Goal: Information Seeking & Learning: Learn about a topic

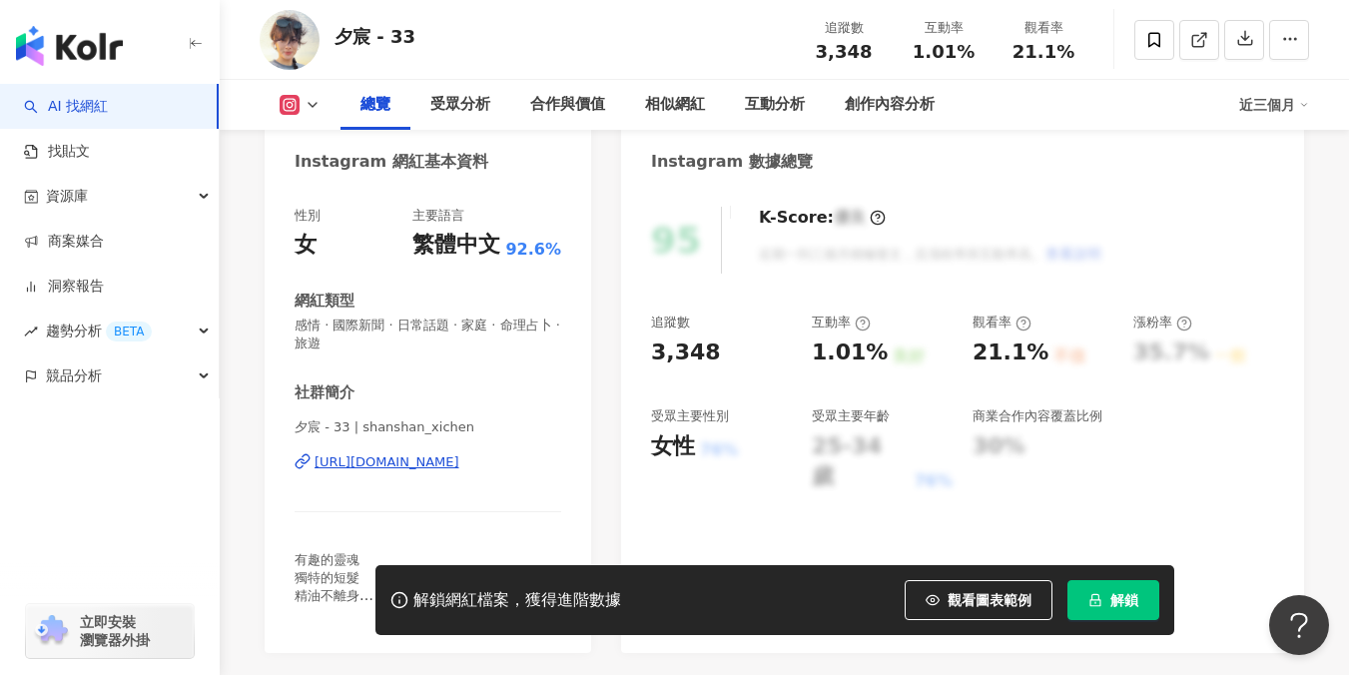
scroll to position [195, 0]
click at [459, 465] on div "https://www.instagram.com/shanshan_xichen/" at bounding box center [387, 461] width 145 height 18
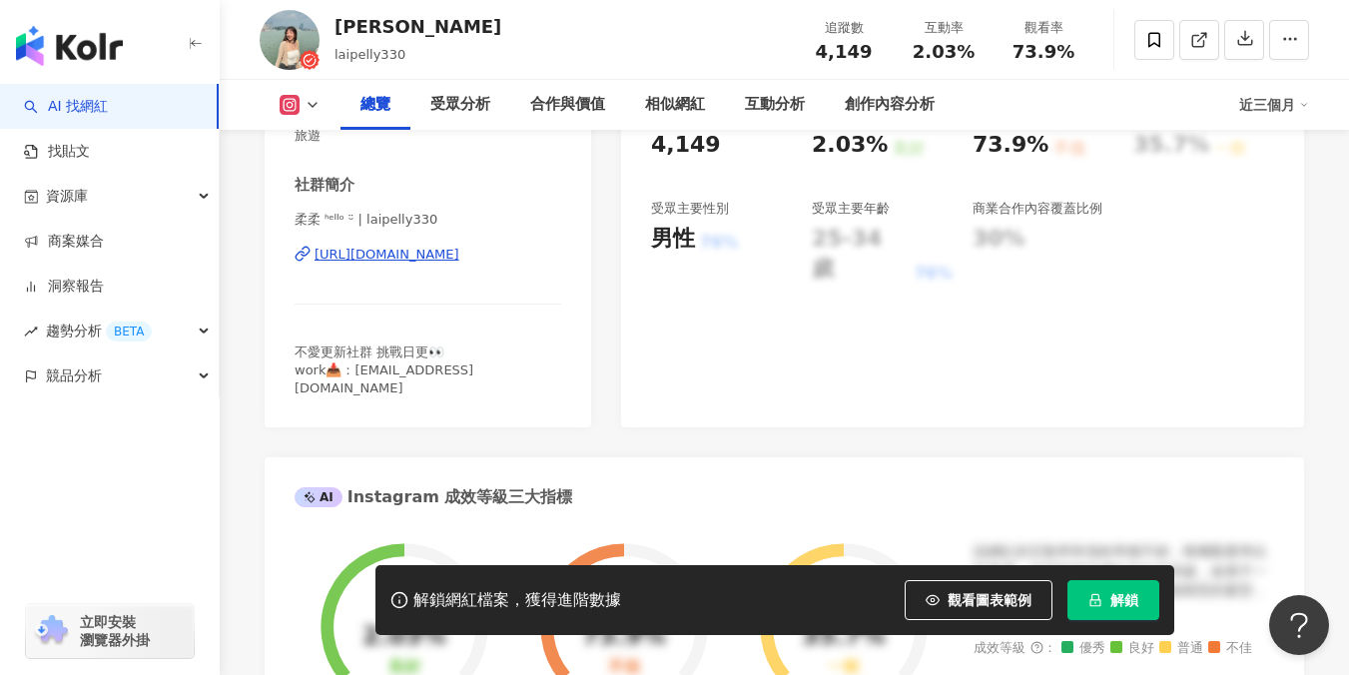
scroll to position [138, 0]
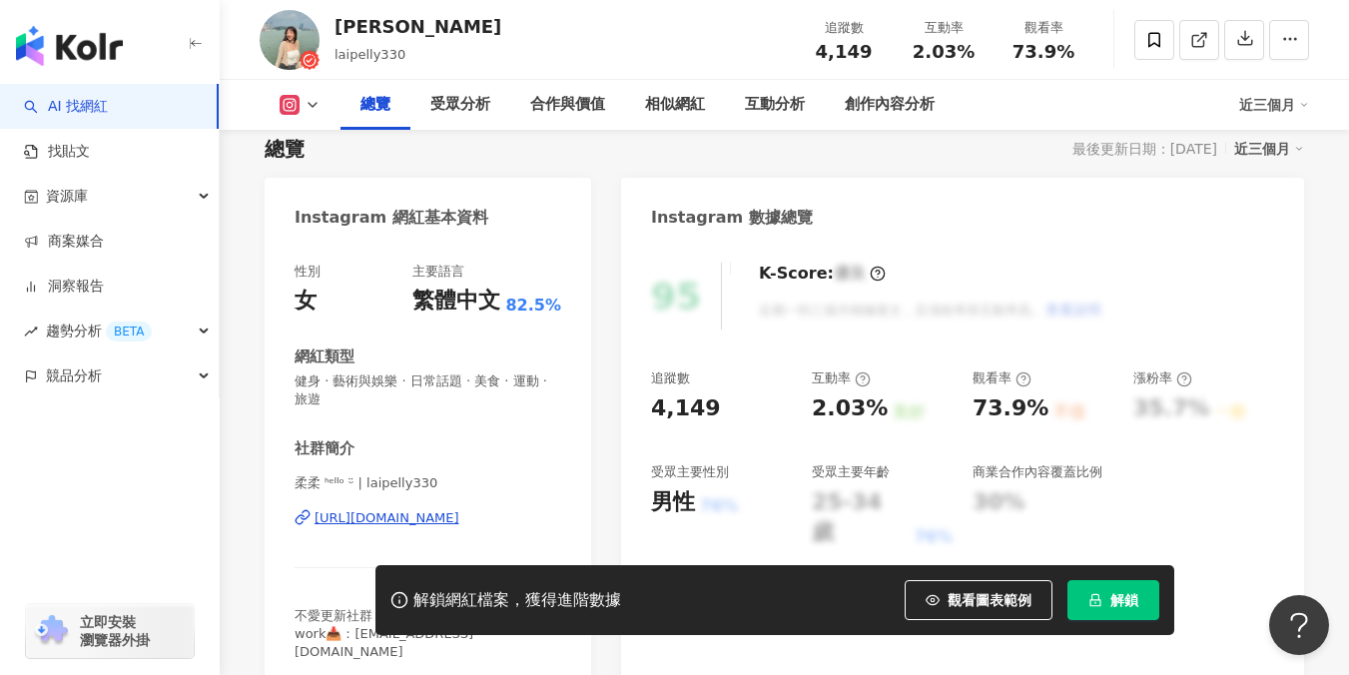
click at [419, 518] on div "https://www.instagram.com/laipelly330/" at bounding box center [387, 518] width 145 height 18
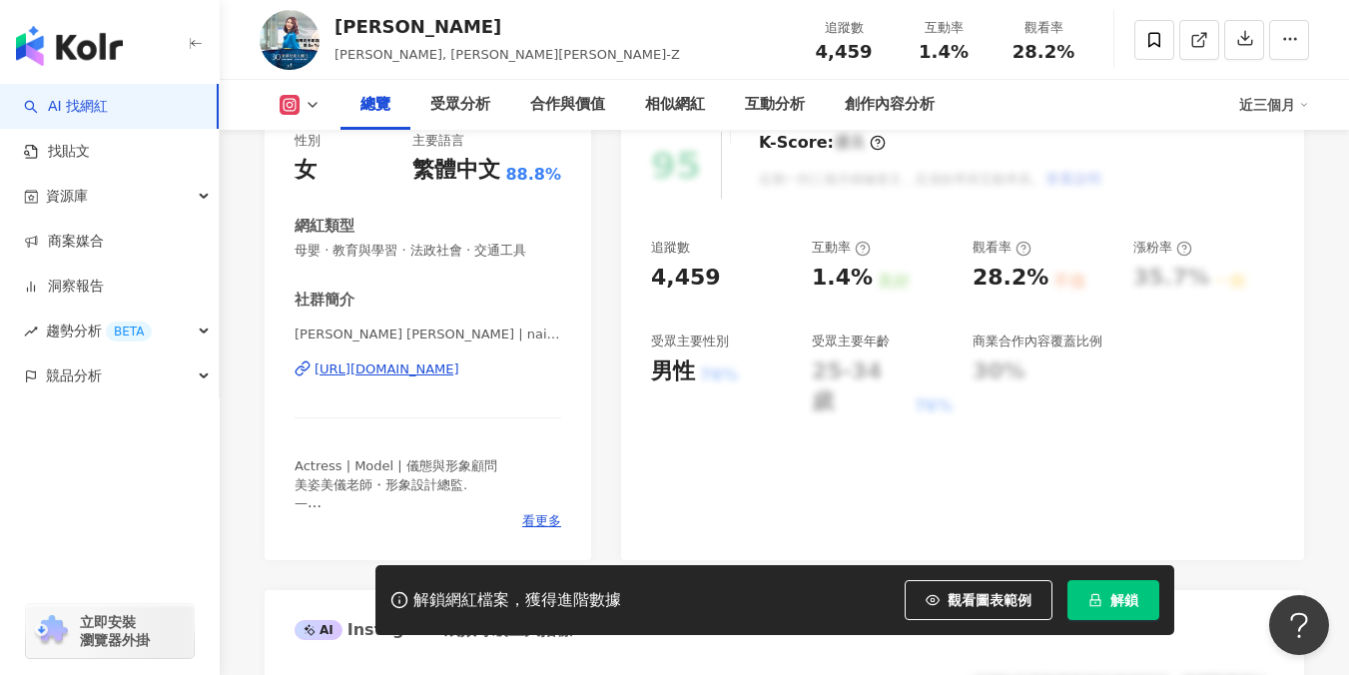
scroll to position [280, 0]
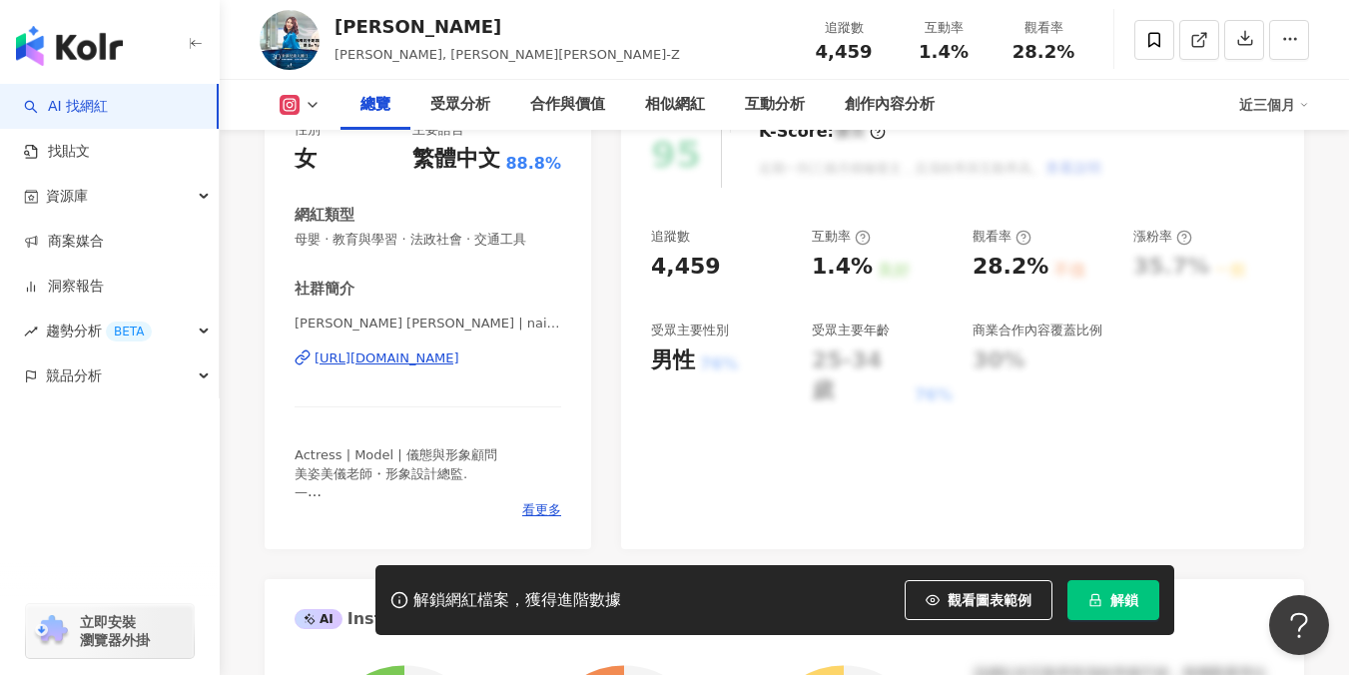
click at [459, 363] on div "https://www.instagram.com/naizhen_zhan/" at bounding box center [387, 358] width 145 height 18
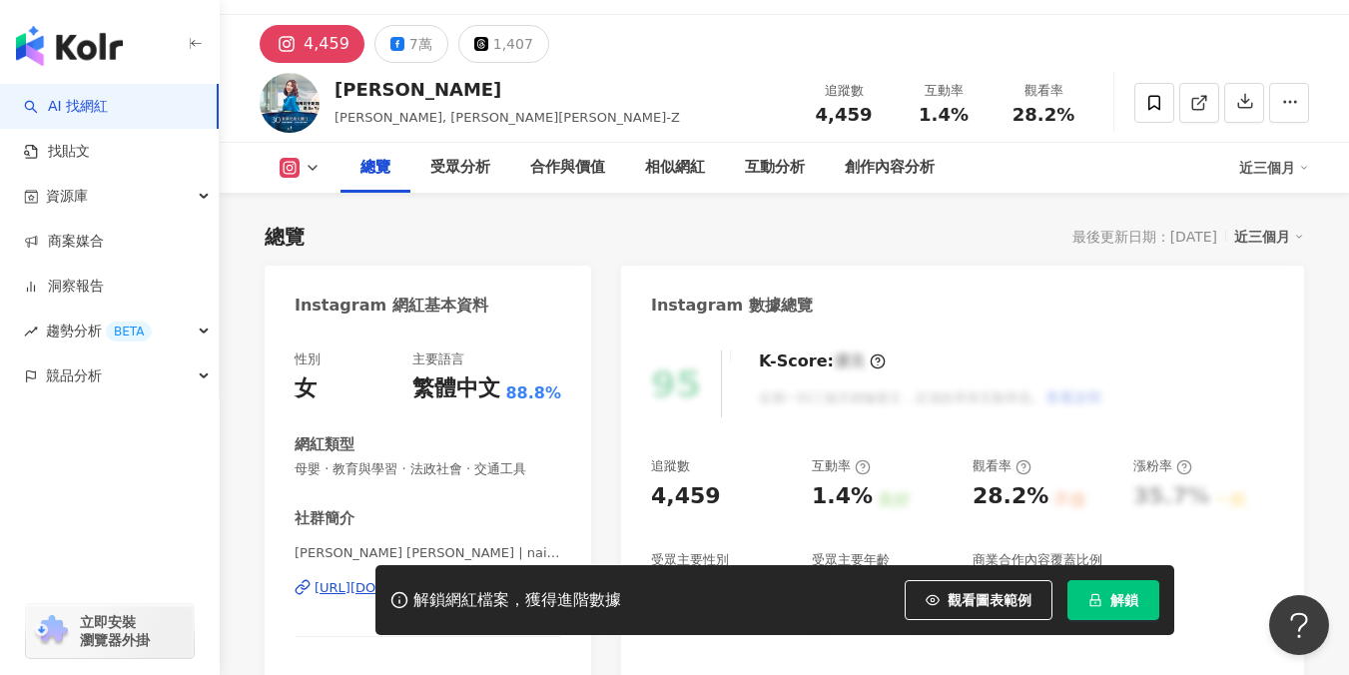
scroll to position [0, 0]
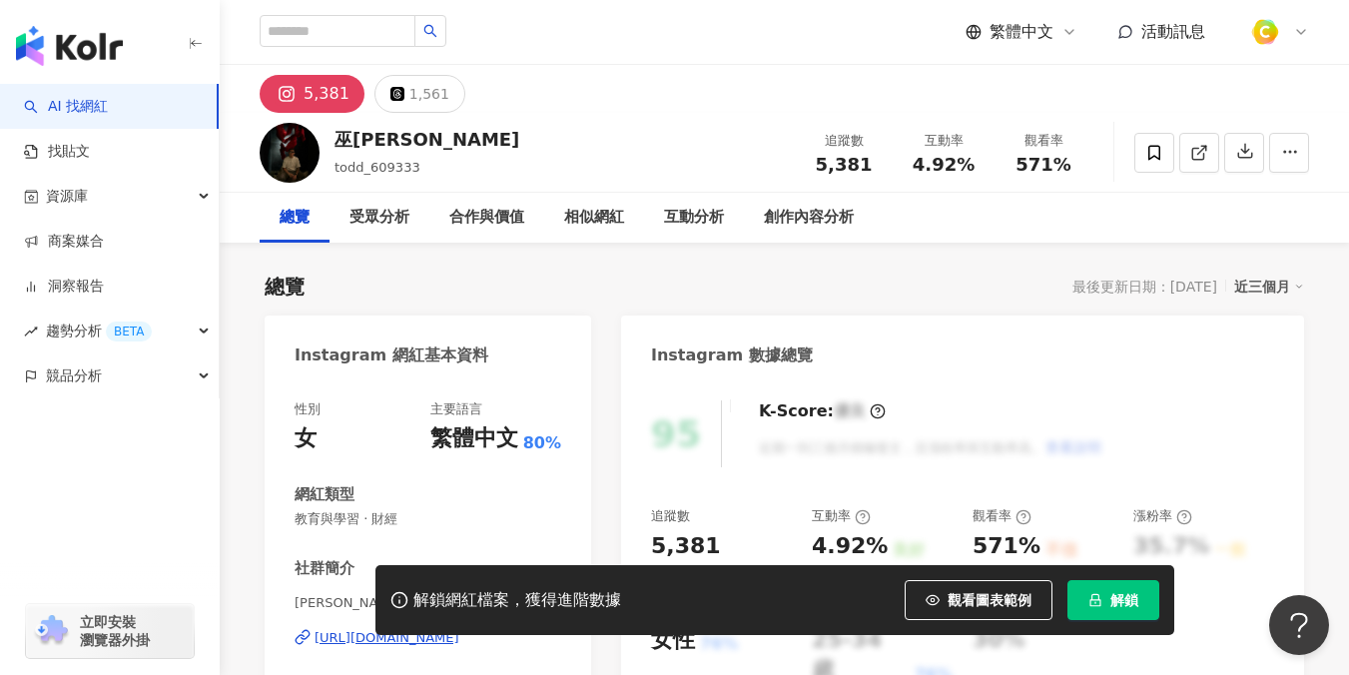
scroll to position [282, 0]
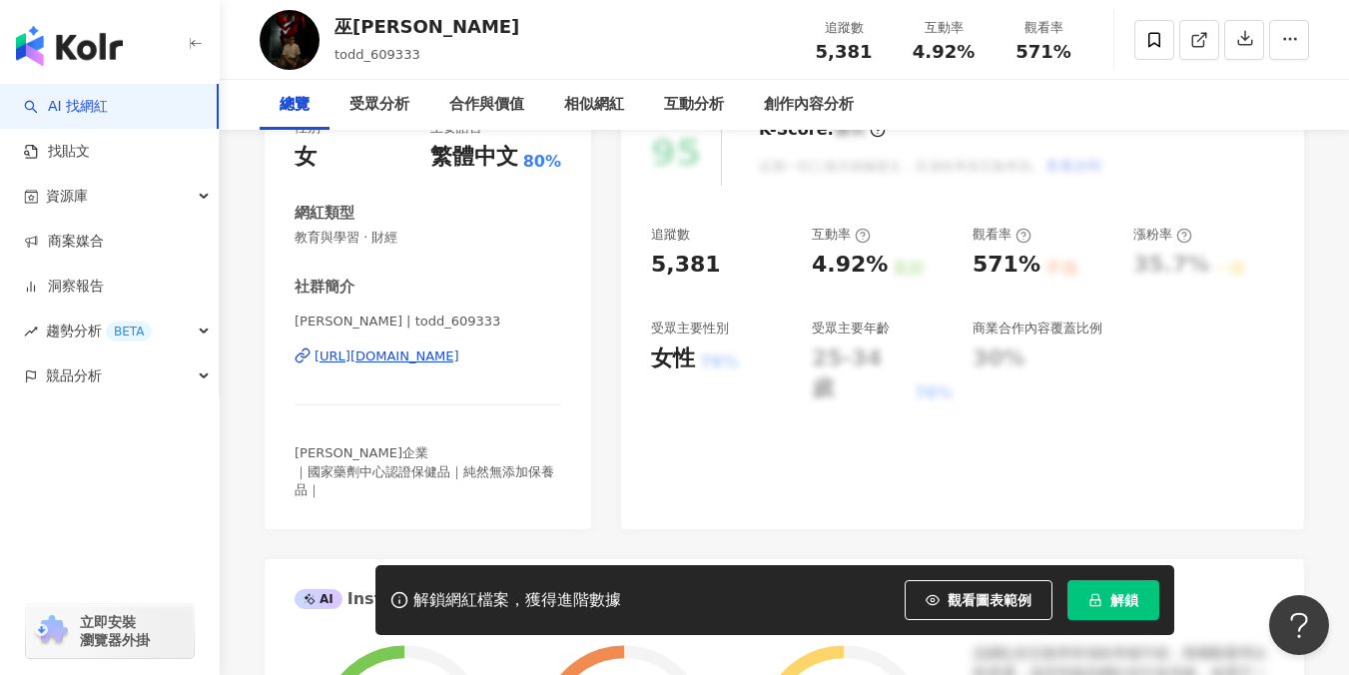
click at [459, 359] on div "https://www.instagram.com/todd_609333/" at bounding box center [387, 356] width 145 height 18
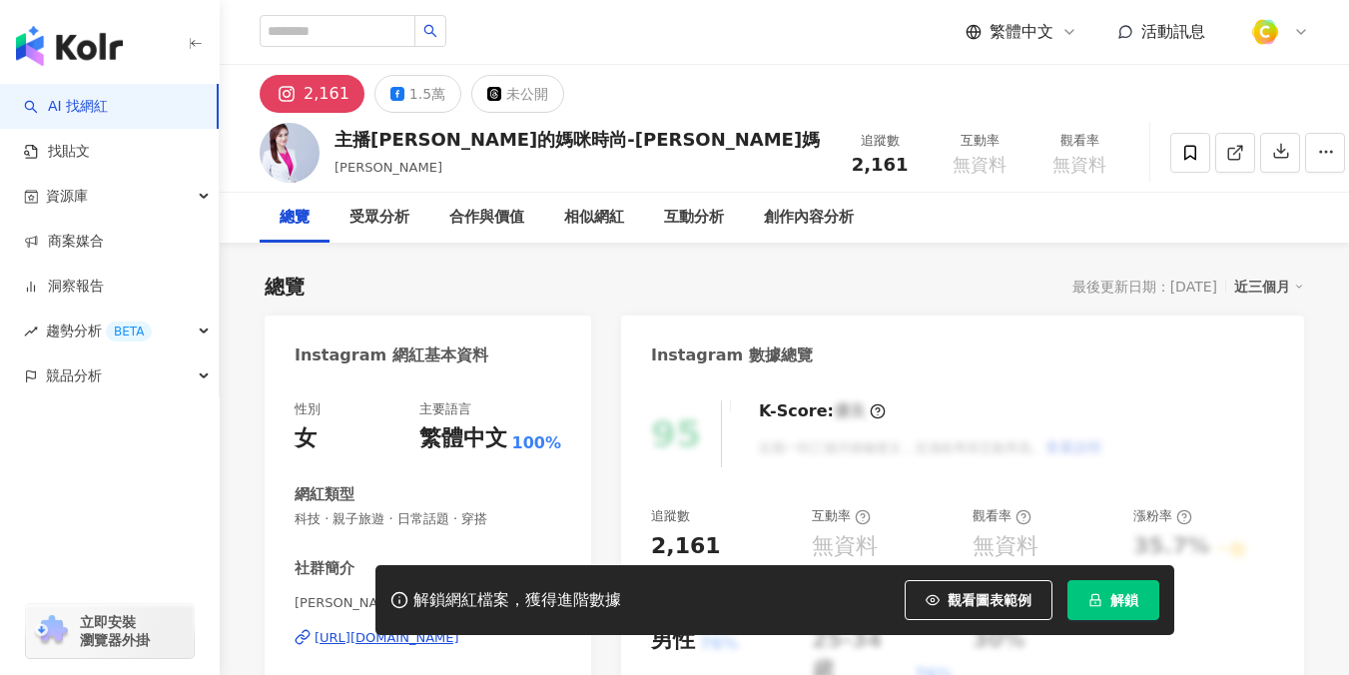
click at [459, 629] on div "https://www.instagram.com/yolandawang0513/" at bounding box center [387, 638] width 145 height 18
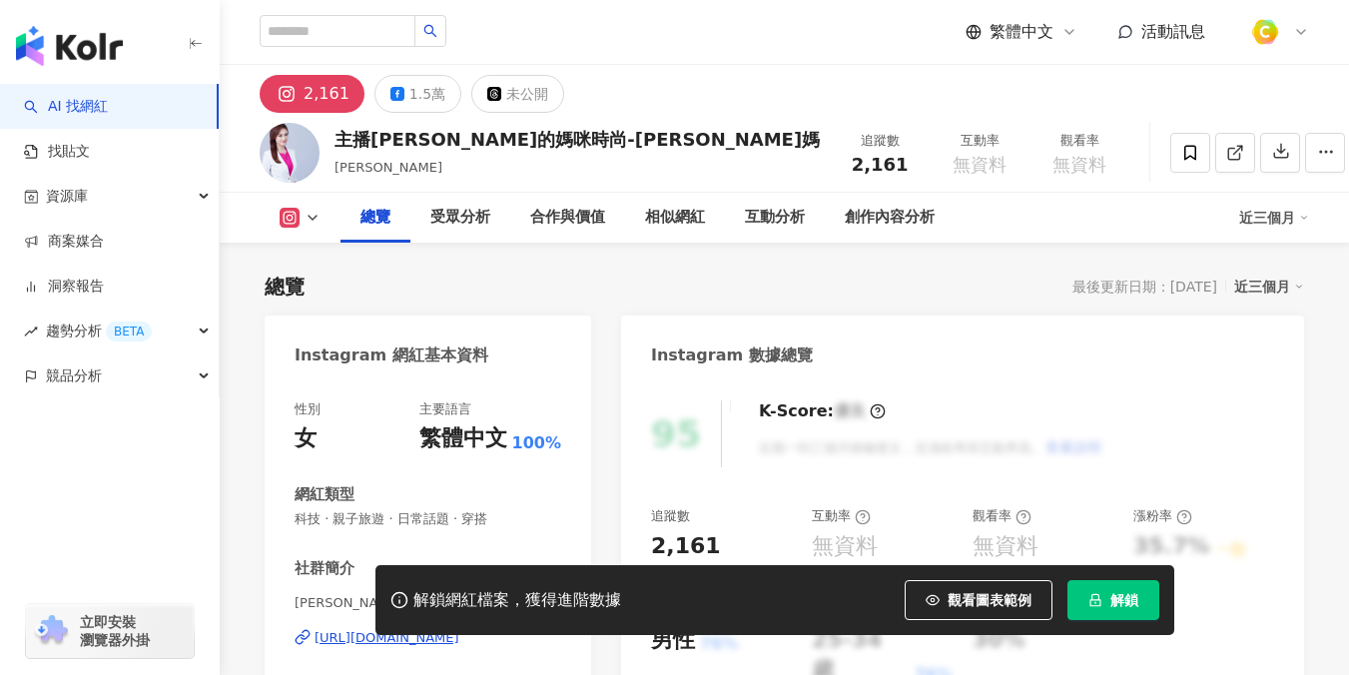
scroll to position [160, 0]
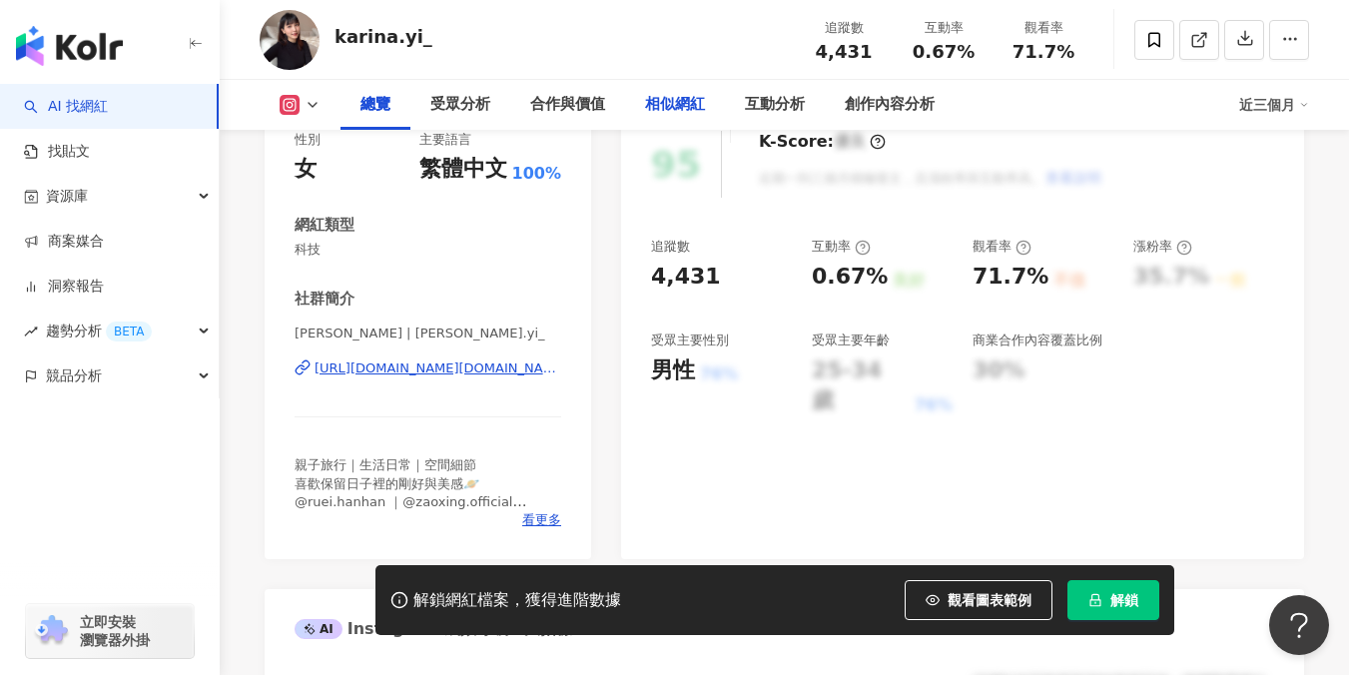
scroll to position [281, 0]
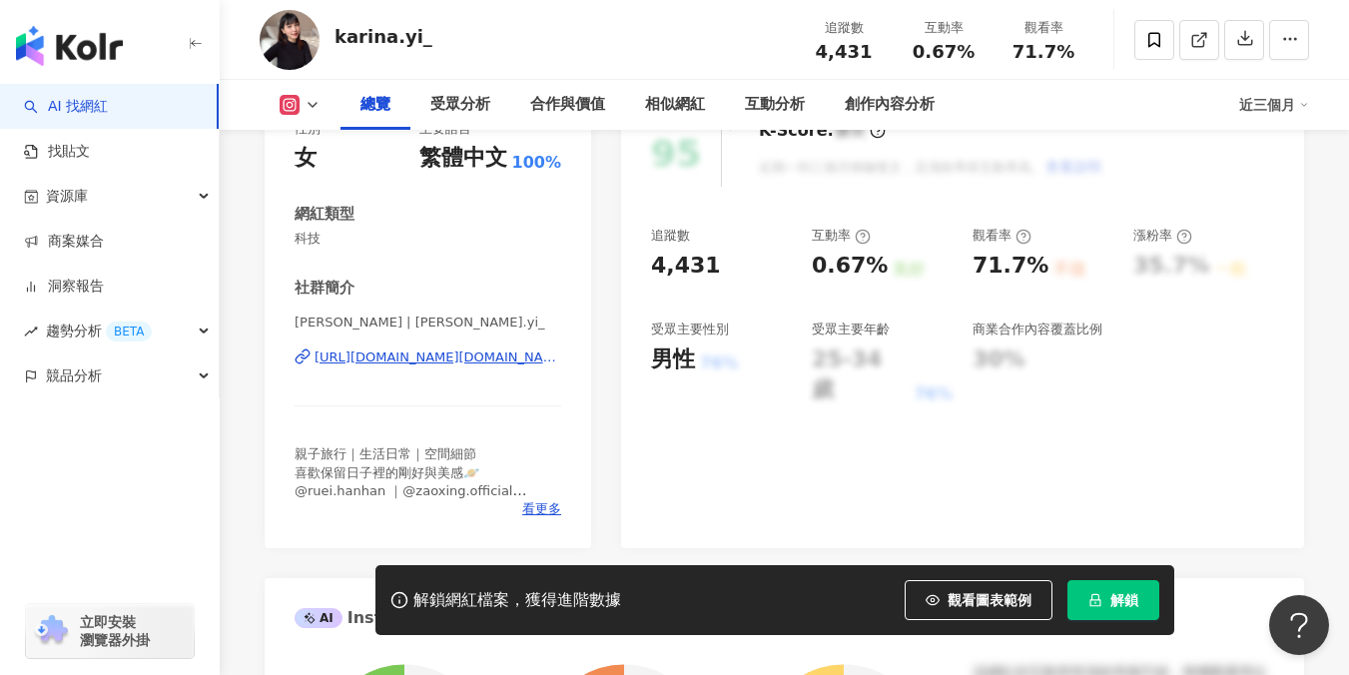
click at [429, 353] on div "[URL][DOMAIN_NAME][DOMAIN_NAME]" at bounding box center [438, 357] width 247 height 18
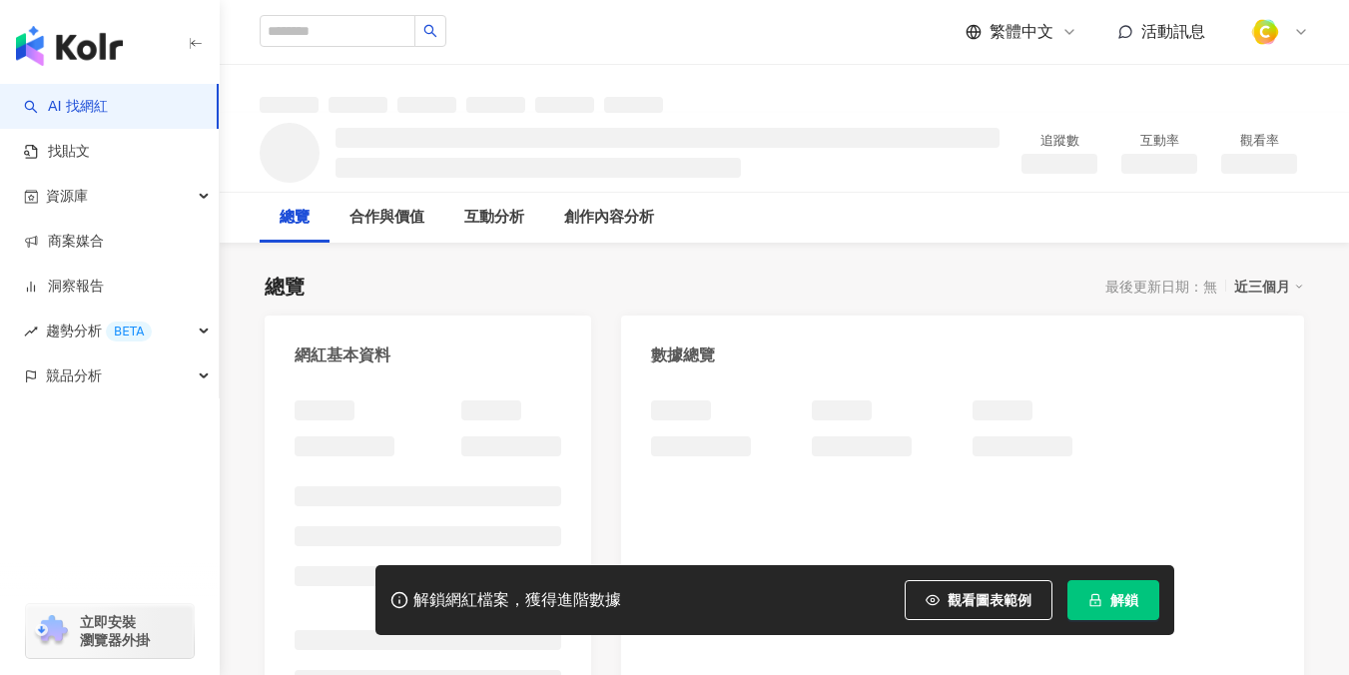
scroll to position [311, 0]
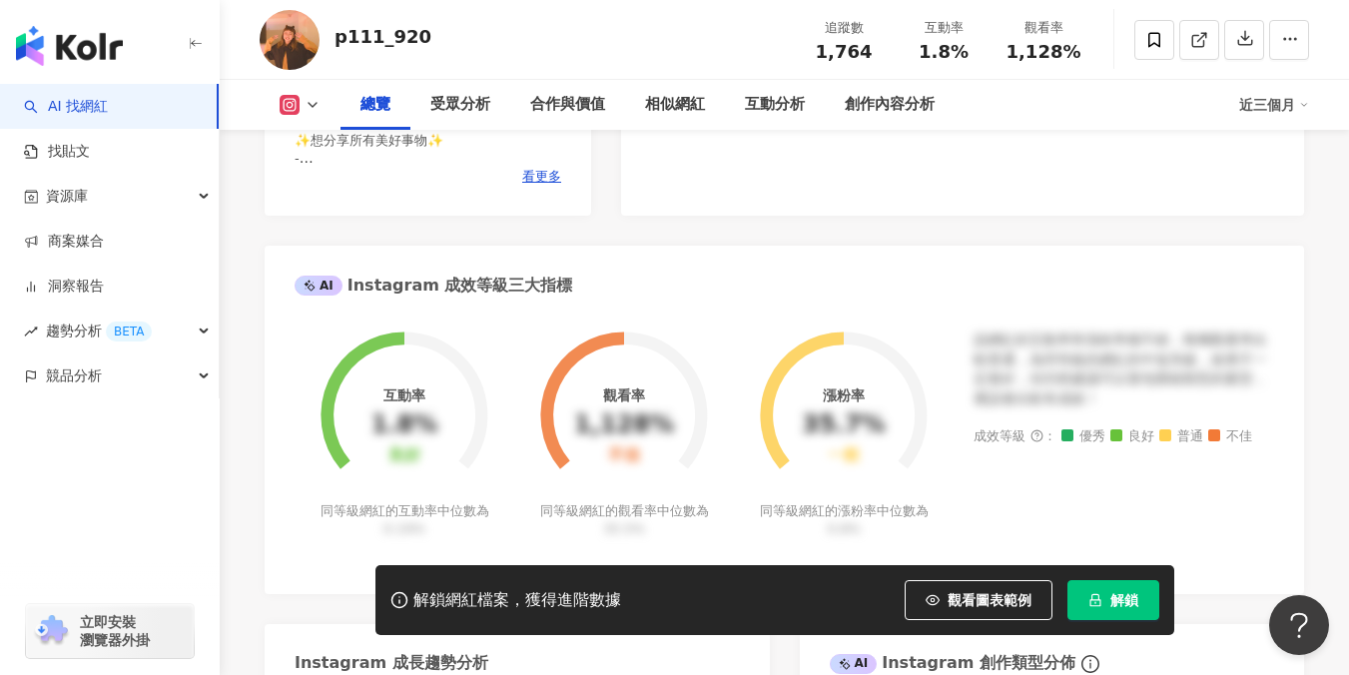
scroll to position [135, 0]
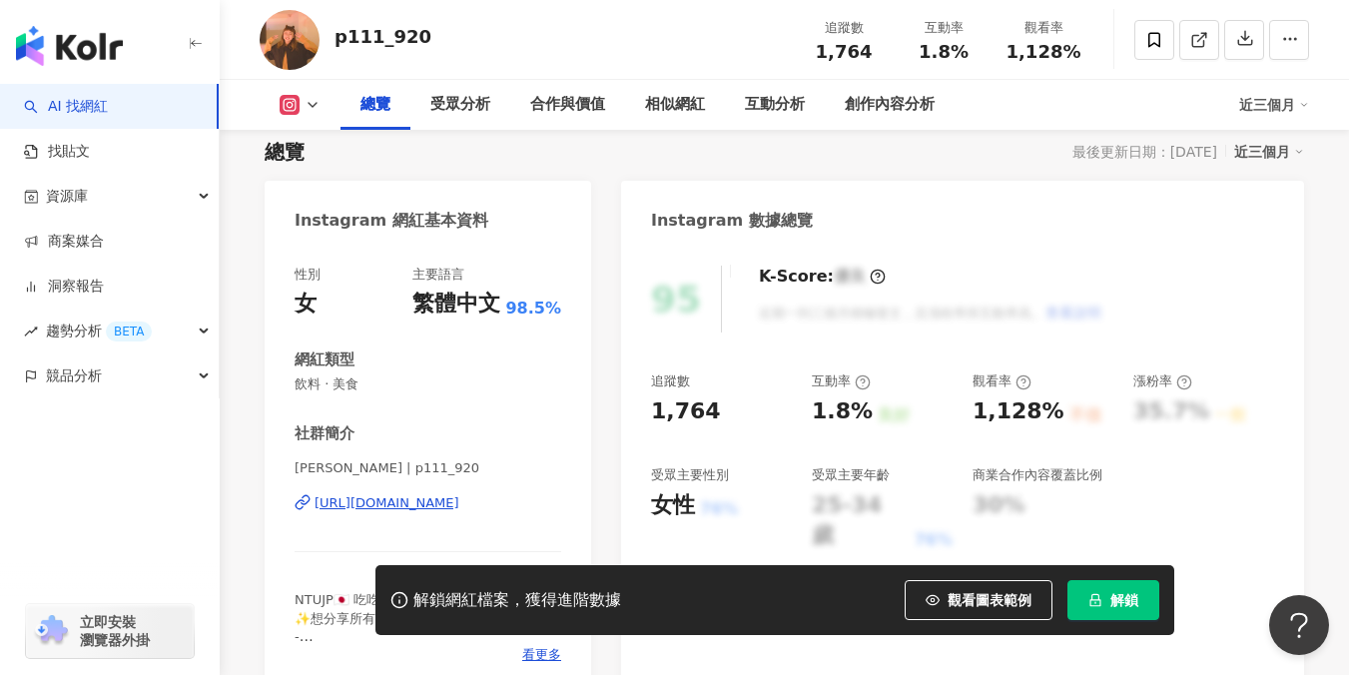
click at [446, 498] on div "https://www.instagram.com/p111_920/" at bounding box center [387, 503] width 145 height 18
drag, startPoint x: 424, startPoint y: 42, endPoint x: 336, endPoint y: 34, distance: 89.2
click at [336, 34] on div "p111_920 追蹤數 1,764 互動率 1.8% 觀看率 1,128%" at bounding box center [784, 39] width 1129 height 79
copy div "p111_920"
drag, startPoint x: 721, startPoint y: 413, endPoint x: 636, endPoint y: 403, distance: 85.5
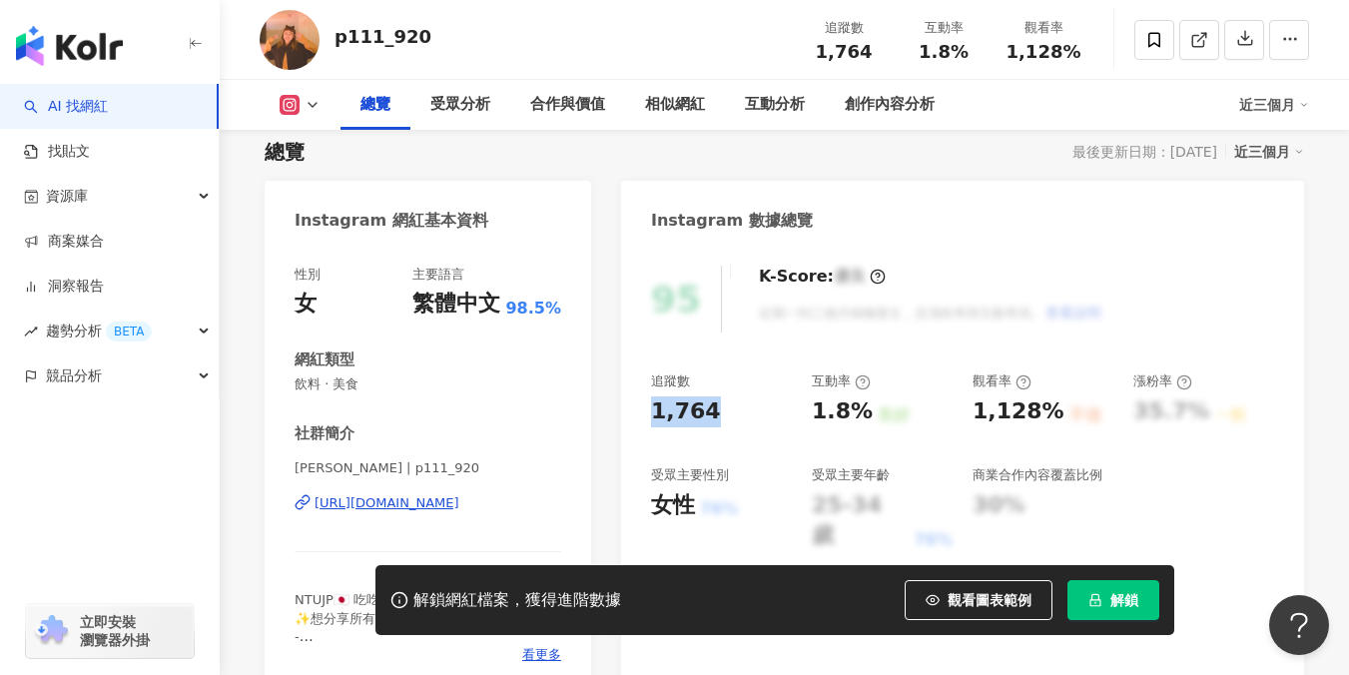
click at [636, 403] on div "95 K-Score : 優良 近期一到三個月積極發文，且漲粉率與互動率高。 查看說明 追蹤數 1,764 互動率 1.8% 良好 觀看率 1,128% 不佳…" at bounding box center [962, 470] width 683 height 448
copy div "1,764"
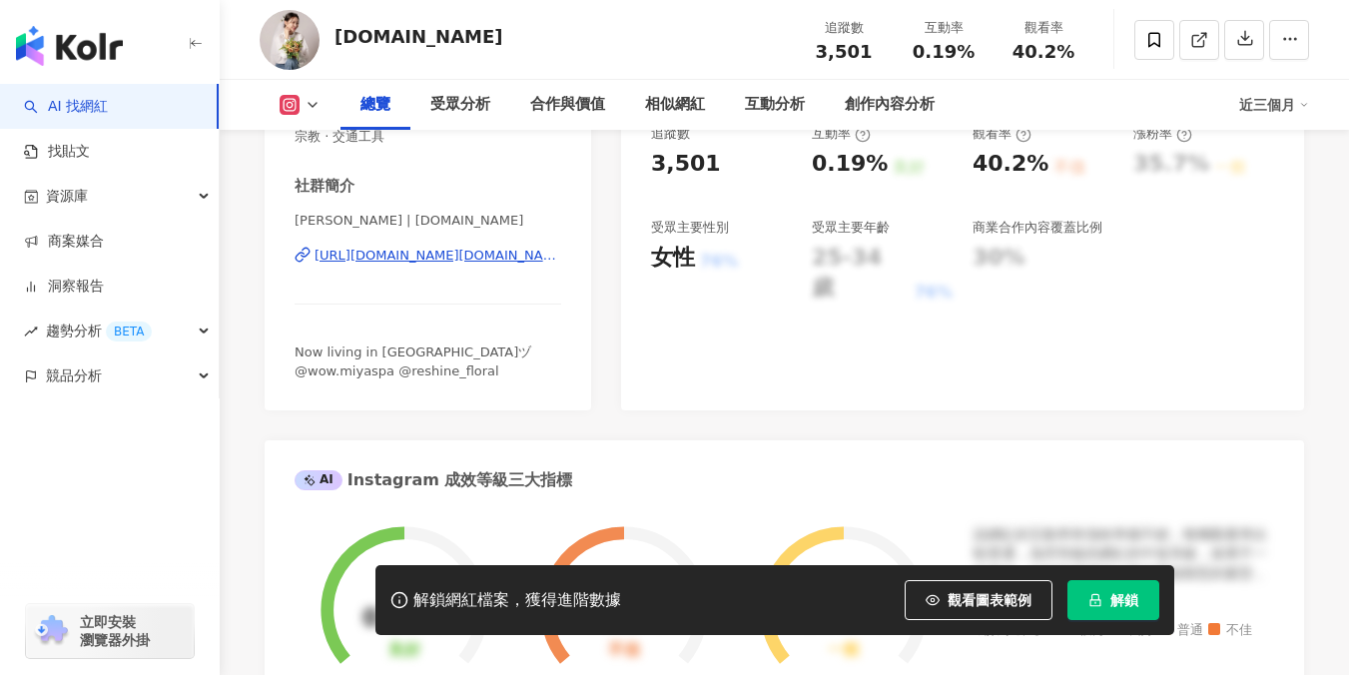
scroll to position [176, 0]
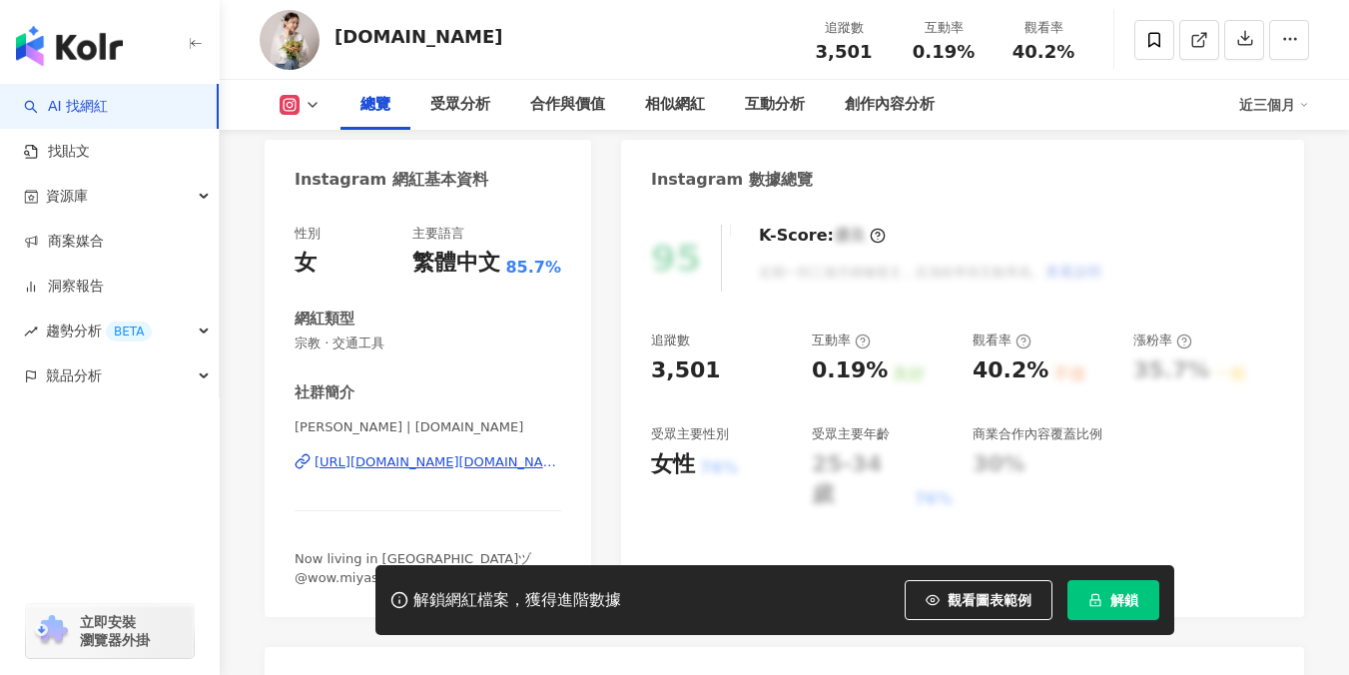
click at [441, 459] on div "[URL][DOMAIN_NAME][DOMAIN_NAME]" at bounding box center [438, 462] width 247 height 18
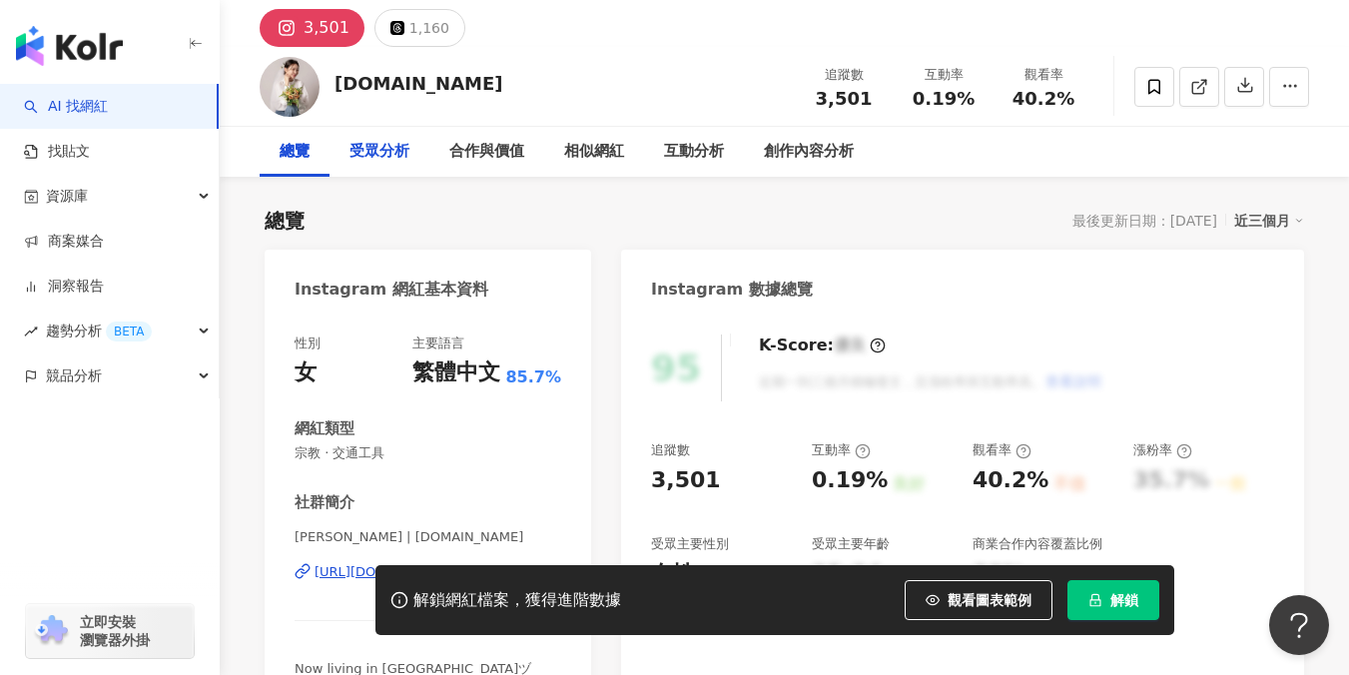
scroll to position [0, 0]
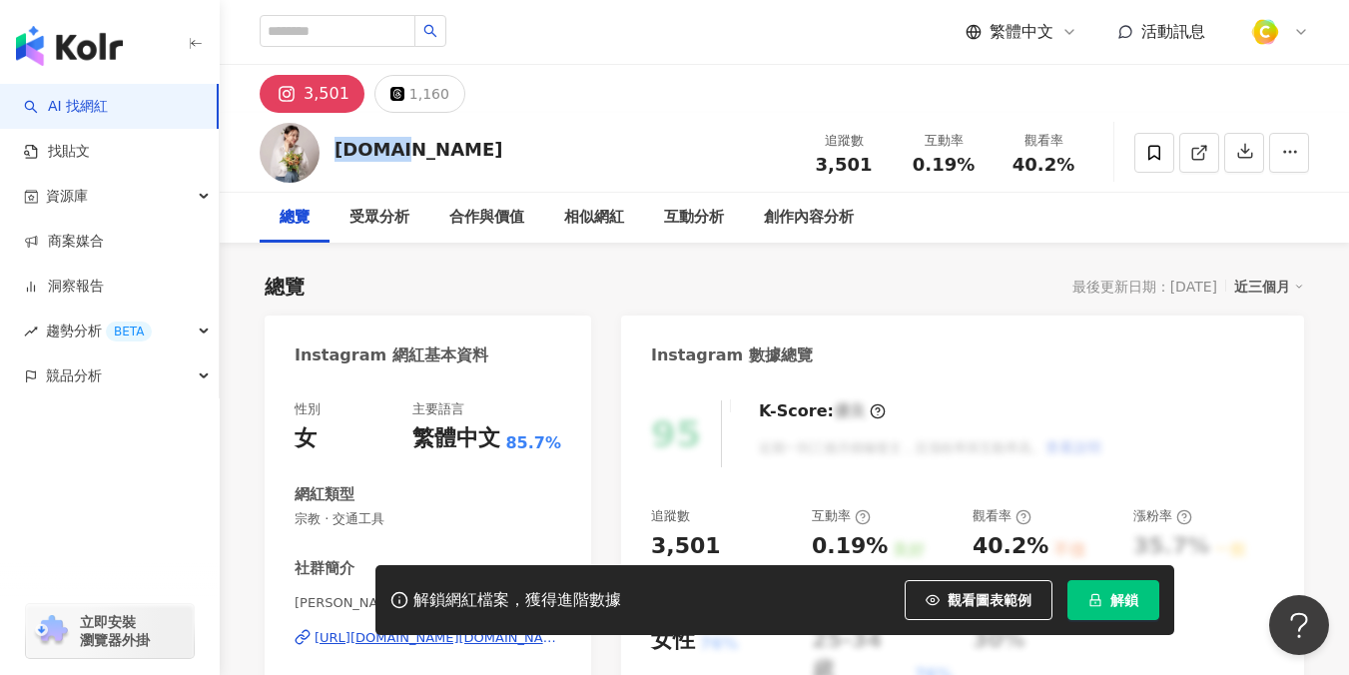
drag, startPoint x: 395, startPoint y: 147, endPoint x: 329, endPoint y: 147, distance: 66.9
click at [329, 147] on div "[DOMAIN_NAME] 追蹤數 3,501 互動率 0.19% 觀看率 40.2%" at bounding box center [784, 152] width 1129 height 79
copy div "[DOMAIN_NAME]"
drag, startPoint x: 820, startPoint y: 160, endPoint x: 906, endPoint y: 104, distance: 102.5
click at [867, 163] on div "3,501" at bounding box center [844, 165] width 76 height 20
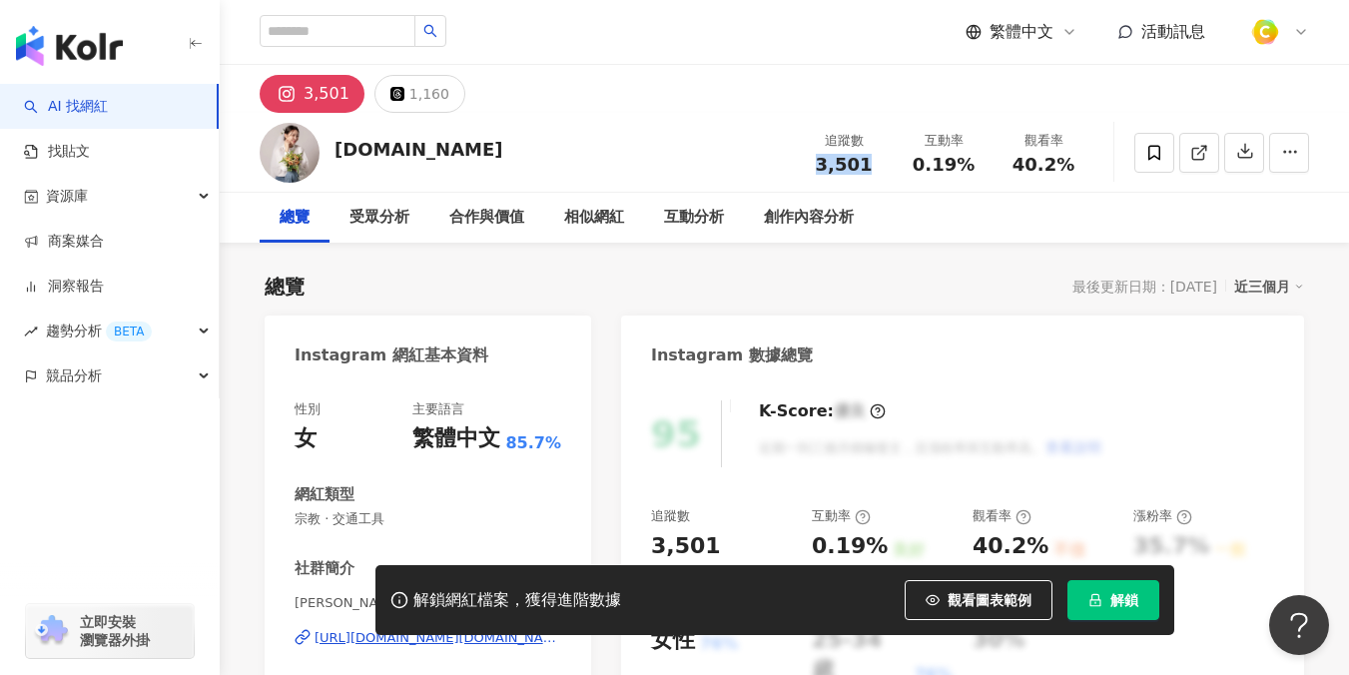
copy span "3,501"
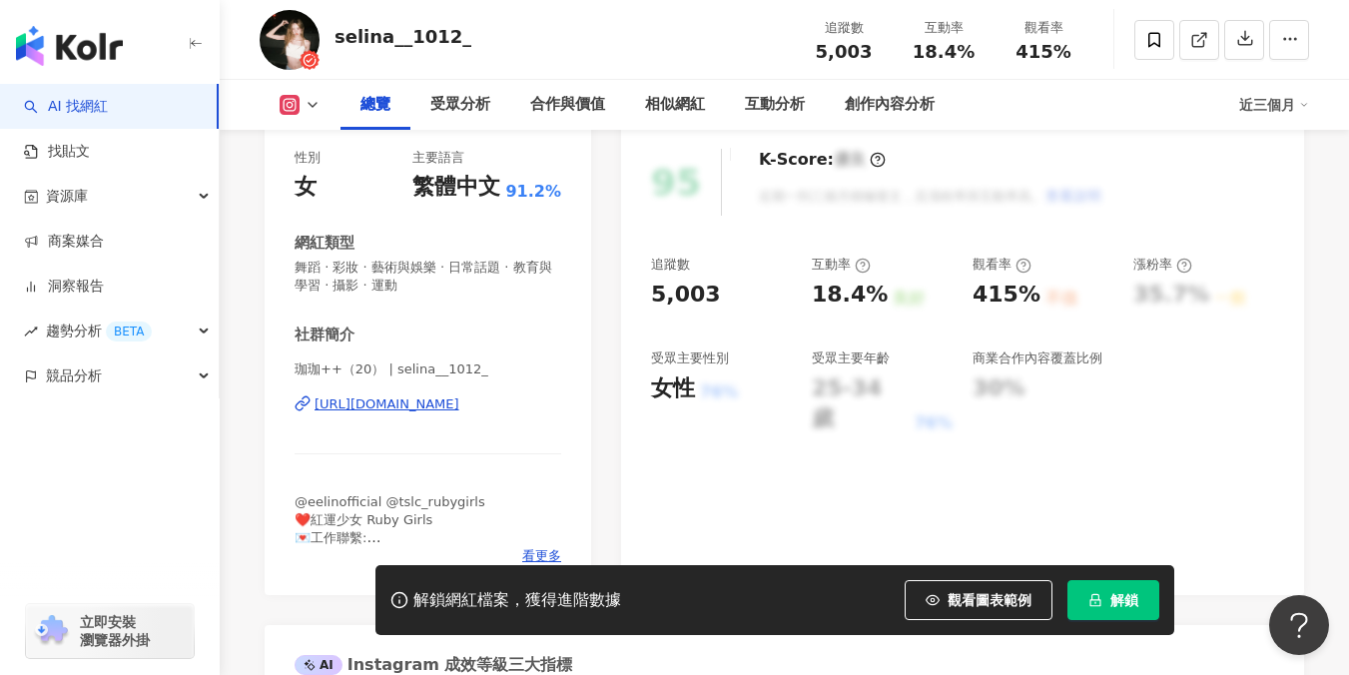
click at [459, 405] on div "https://www.instagram.com/selina__1012_/" at bounding box center [387, 404] width 145 height 18
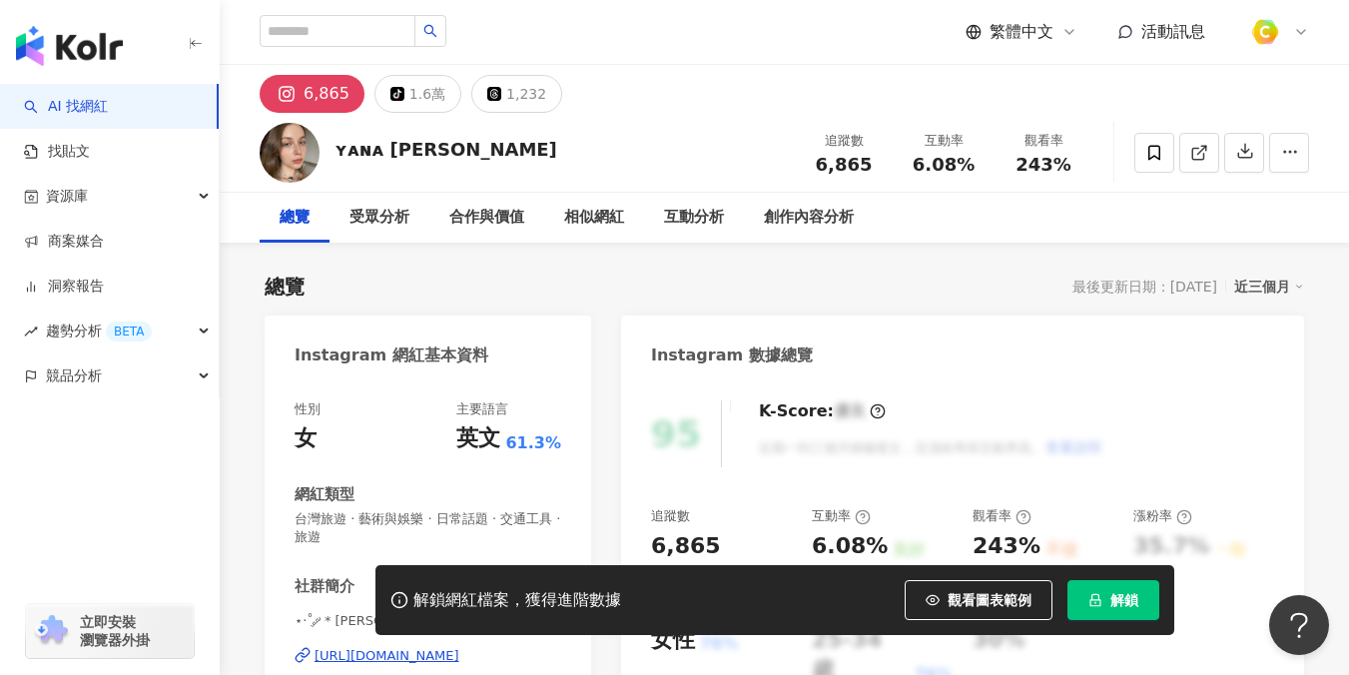
scroll to position [271, 0]
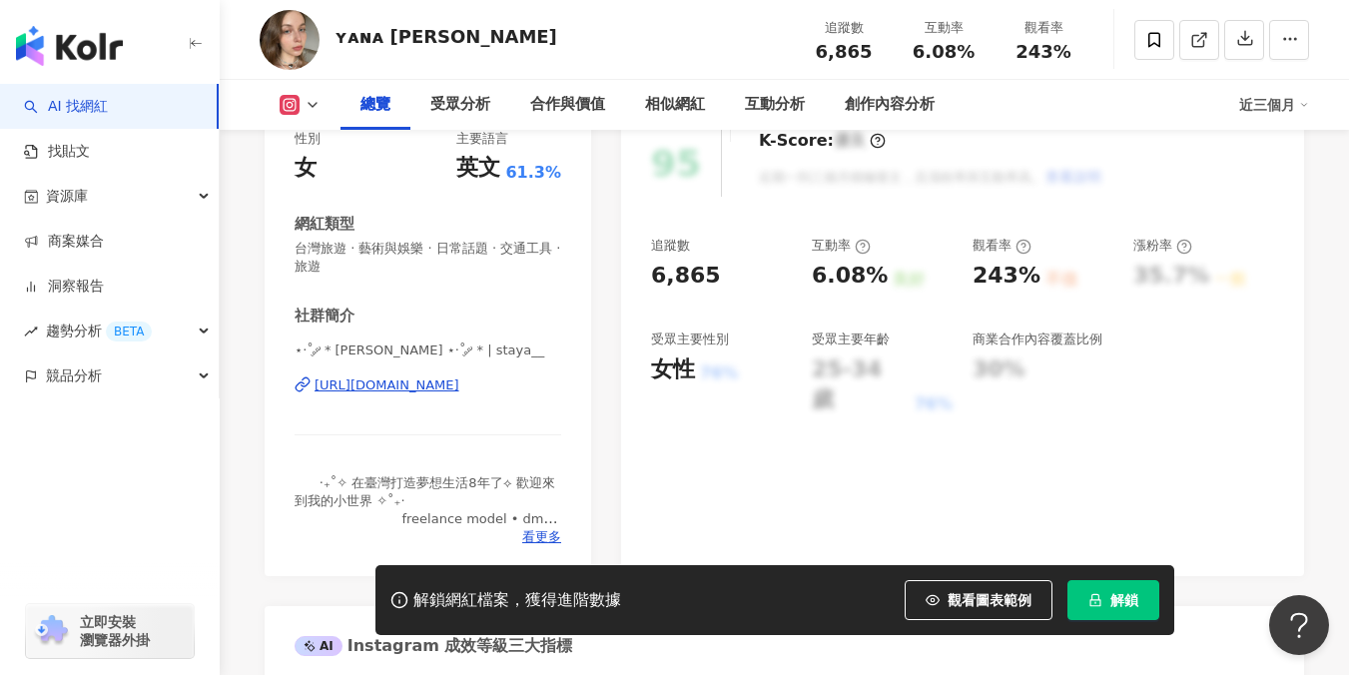
click at [440, 384] on div "[URL][DOMAIN_NAME]" at bounding box center [387, 385] width 145 height 18
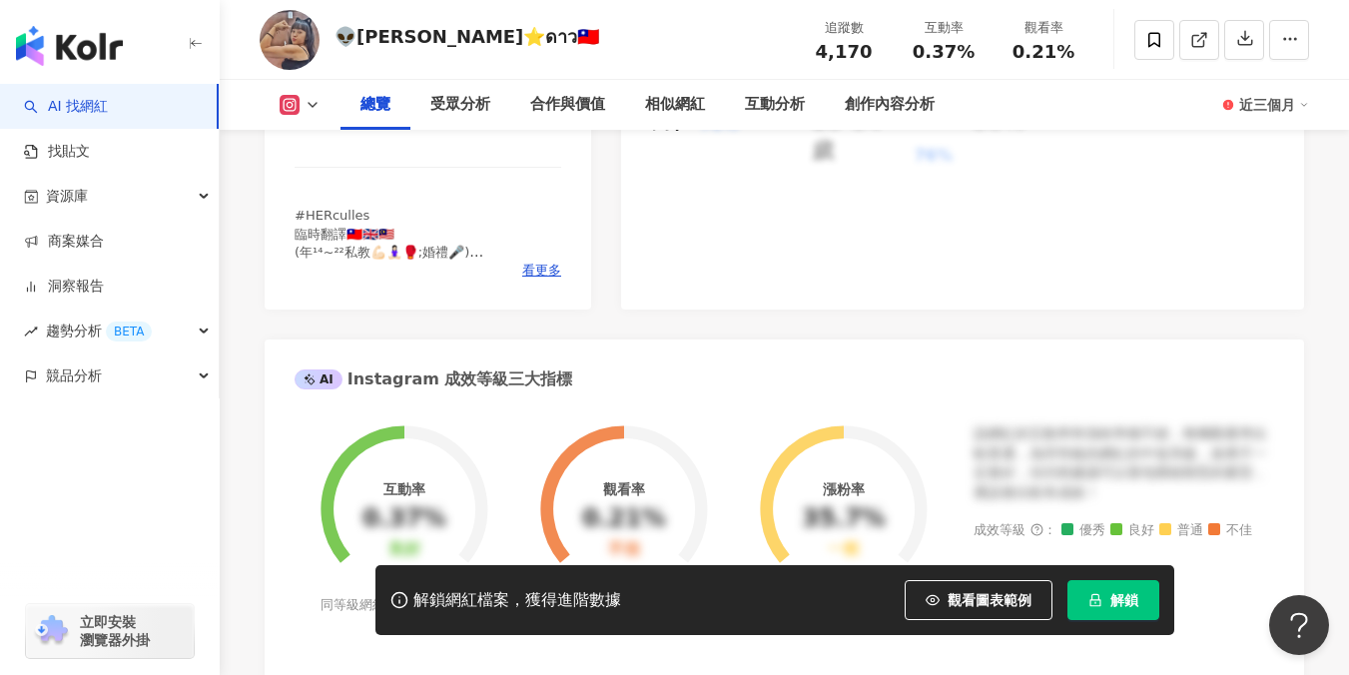
click at [436, 128] on div "https://www.instagram.com/alienxing5555/" at bounding box center [387, 119] width 145 height 18
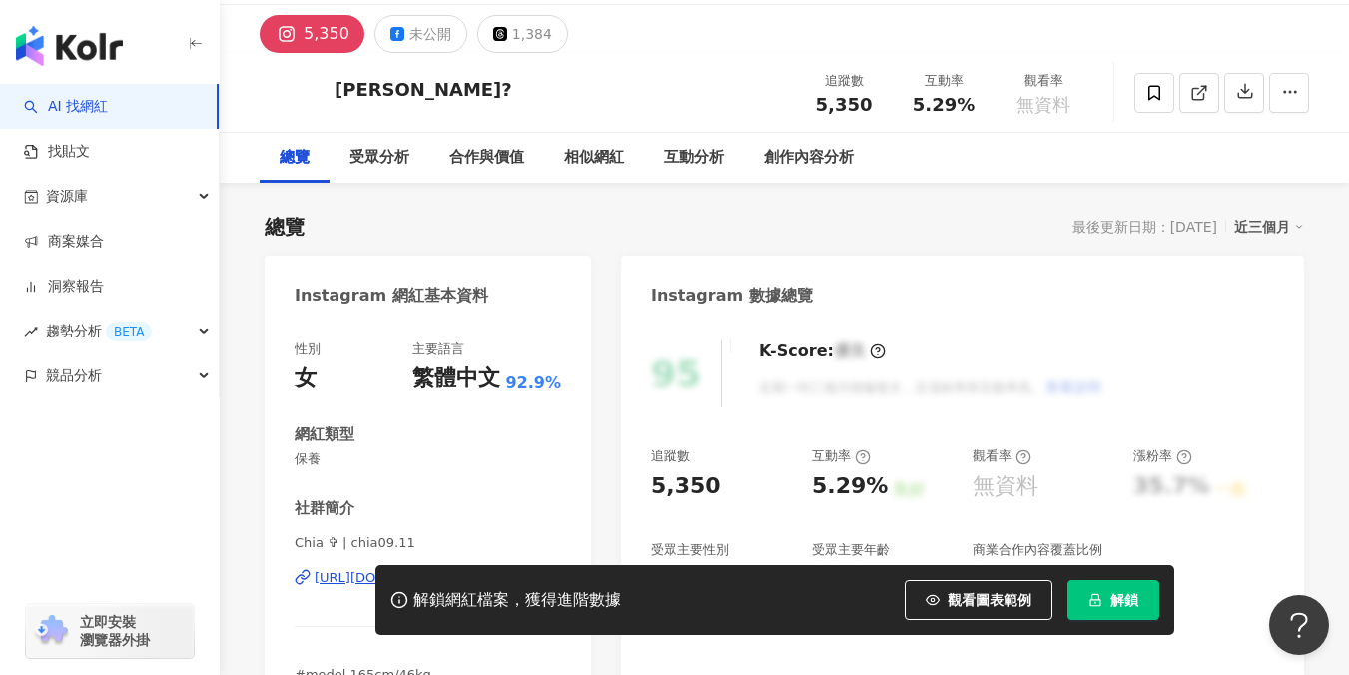
scroll to position [93, 0]
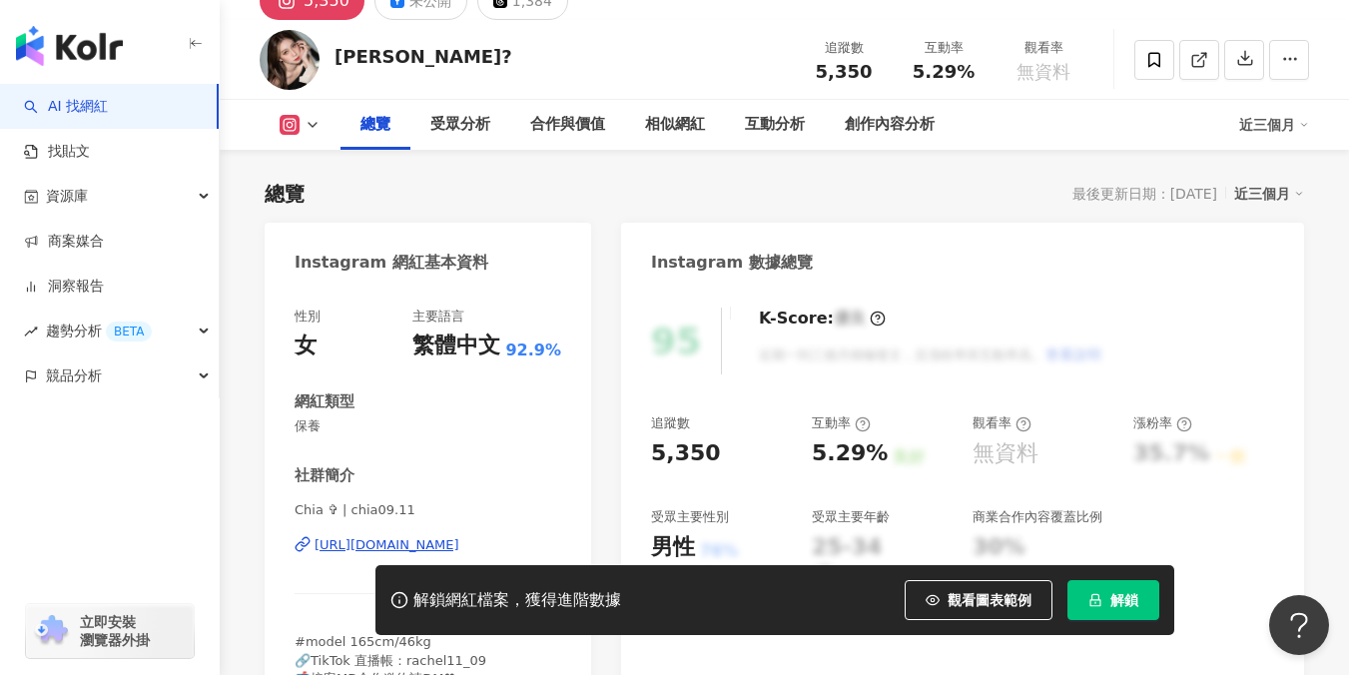
click at [434, 540] on div "[URL][DOMAIN_NAME]" at bounding box center [387, 545] width 145 height 18
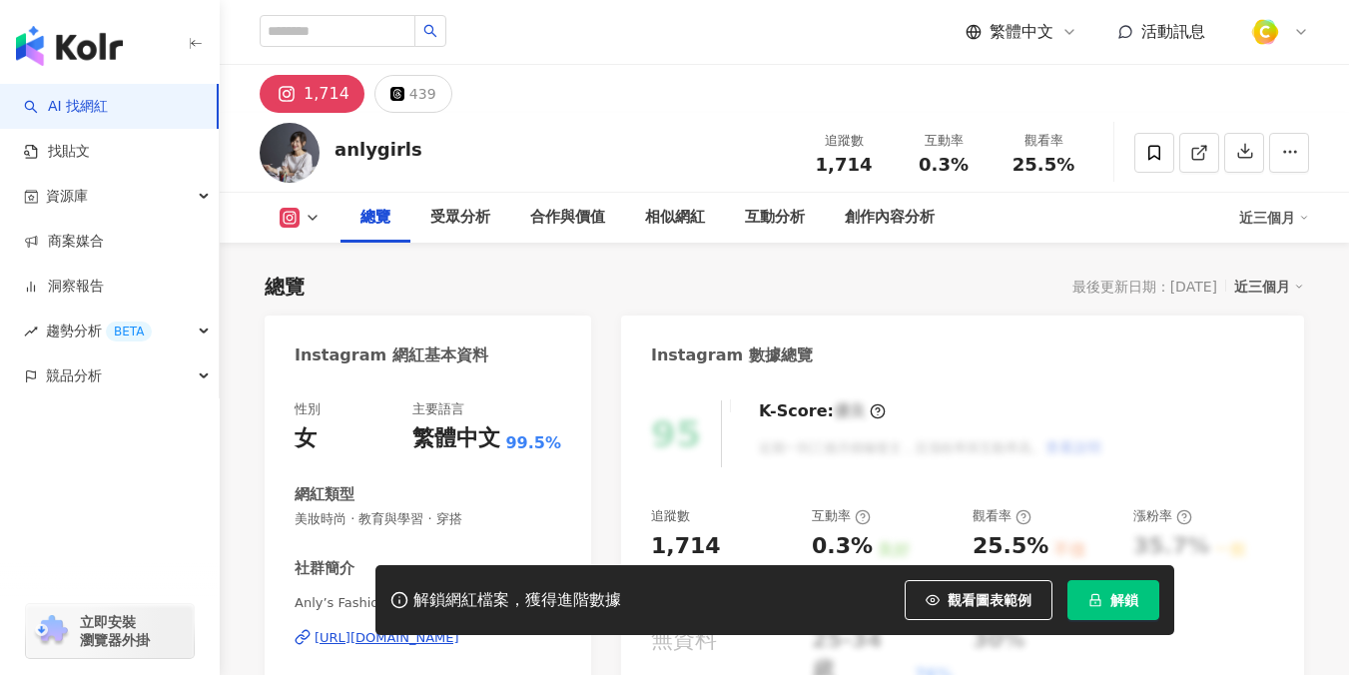
scroll to position [265, 0]
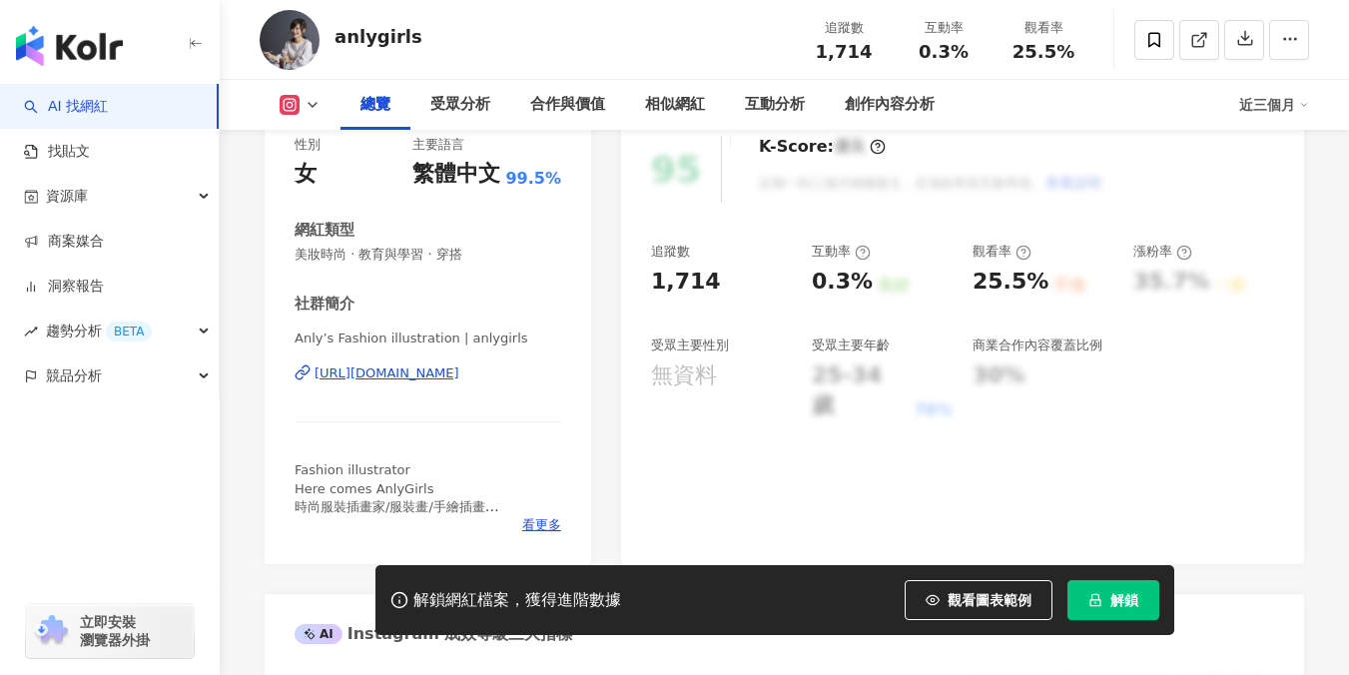
click at [432, 376] on div "https://www.instagram.com/anlygirls/" at bounding box center [387, 373] width 145 height 18
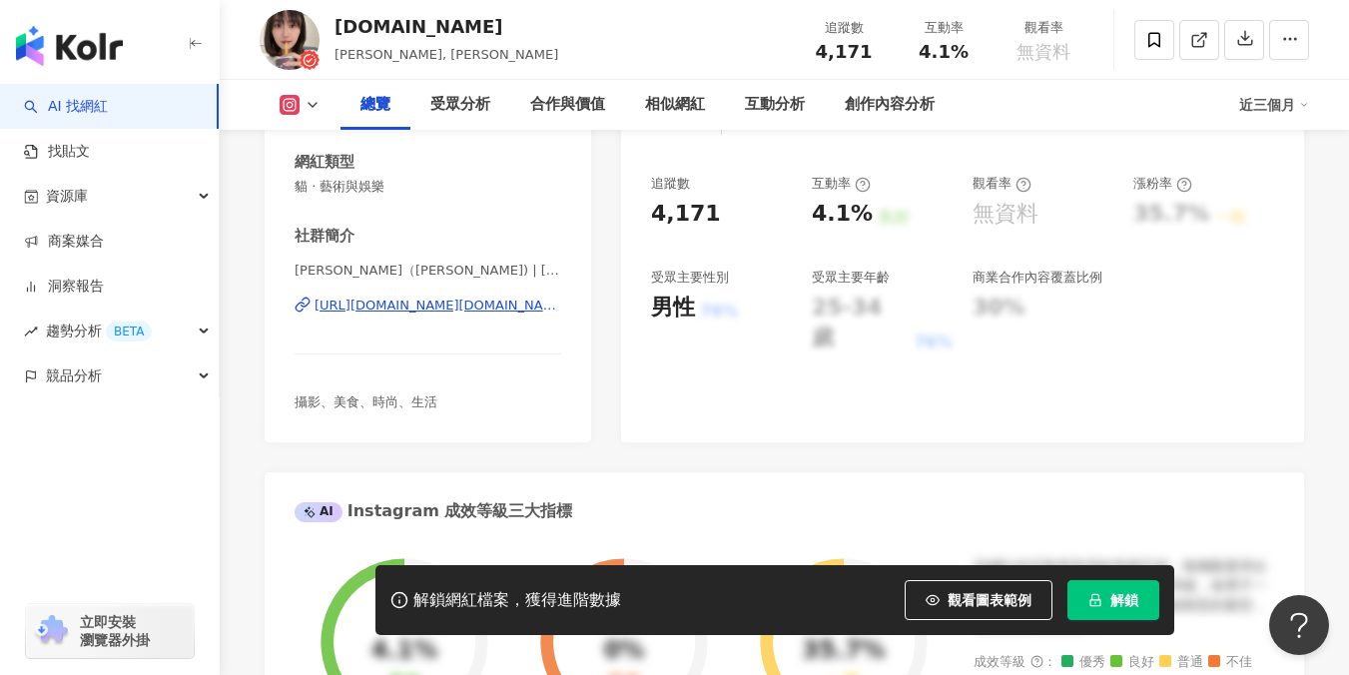
click at [479, 307] on div "https://www.instagram.com/yen46.tw/" at bounding box center [438, 306] width 247 height 18
drag, startPoint x: 342, startPoint y: 25, endPoint x: 328, endPoint y: 25, distance: 14.0
click at [328, 25] on div "yc46.tw 莊妍, Yen Chuang 追蹤數 4,171 互動率 4.1% 觀看率 無資料" at bounding box center [784, 39] width 1129 height 79
copy div "yc46.tw"
drag, startPoint x: 650, startPoint y: 209, endPoint x: 727, endPoint y: 211, distance: 76.9
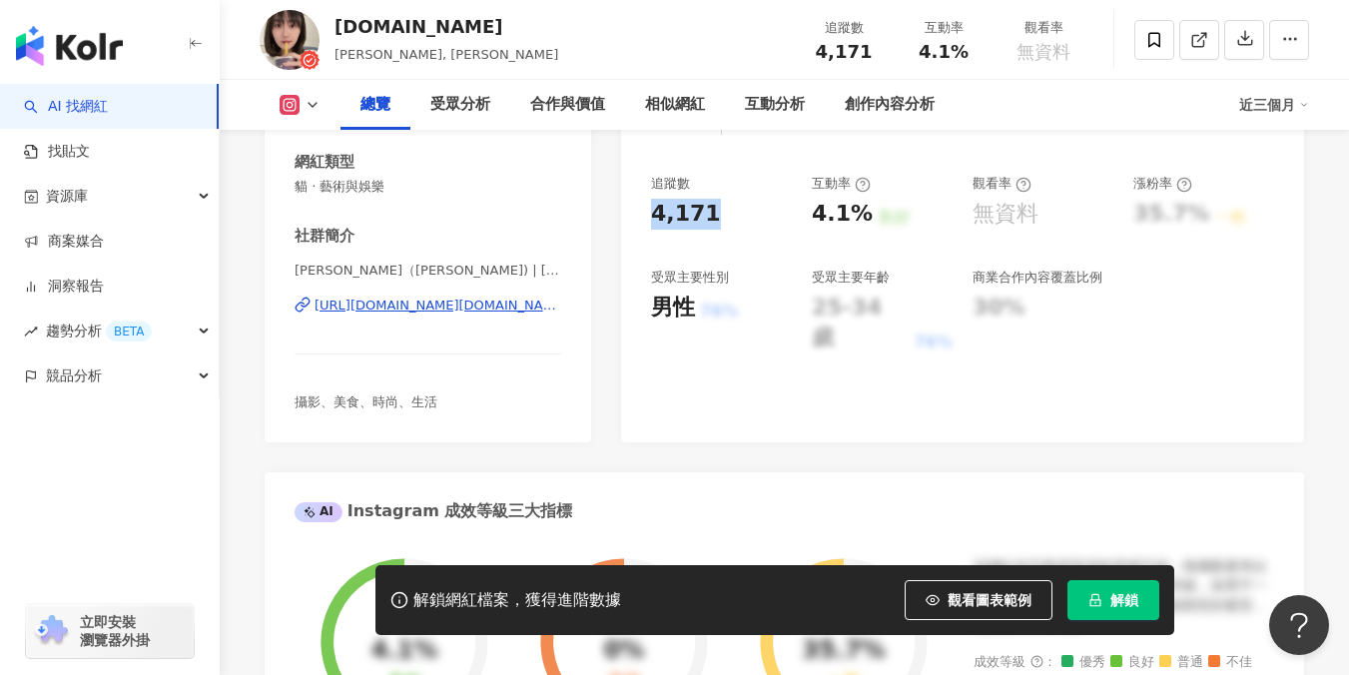
click at [727, 211] on div "4,171" at bounding box center [721, 214] width 141 height 31
copy div "4,171"
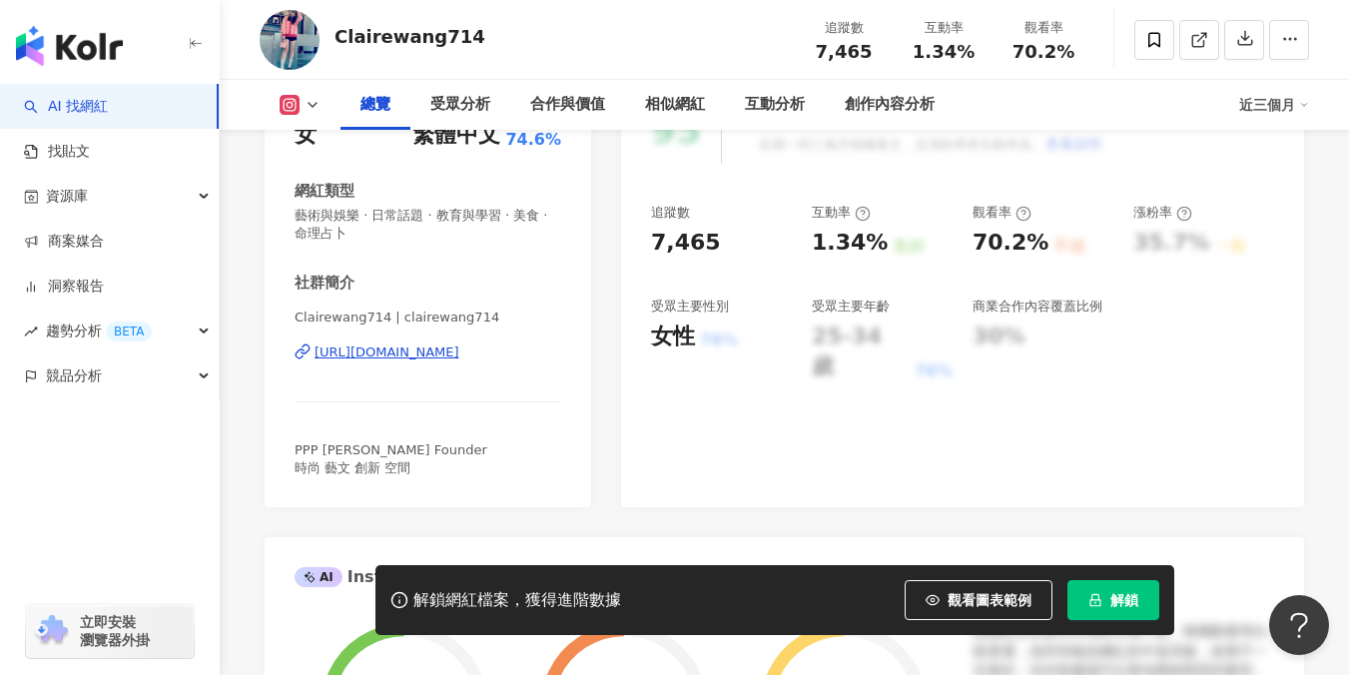
scroll to position [265, 0]
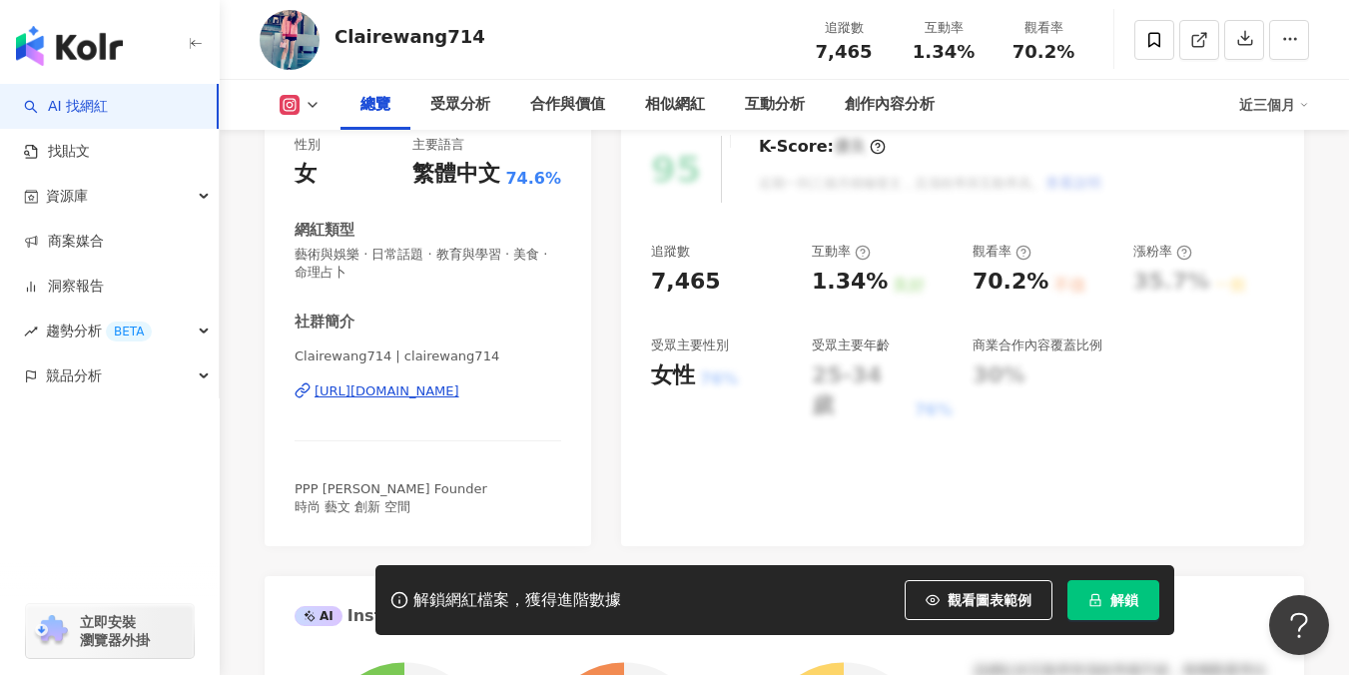
click at [414, 392] on div "https://www.instagram.com/clairewang714/" at bounding box center [387, 391] width 145 height 18
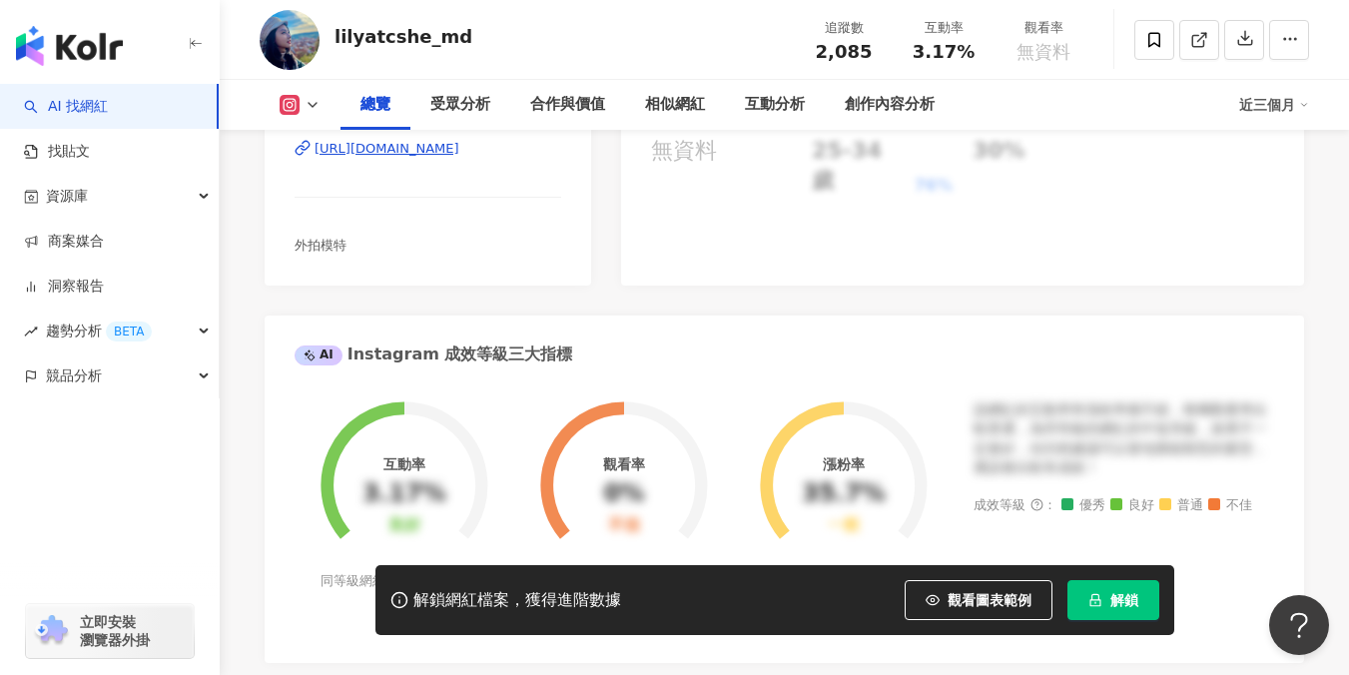
scroll to position [110, 0]
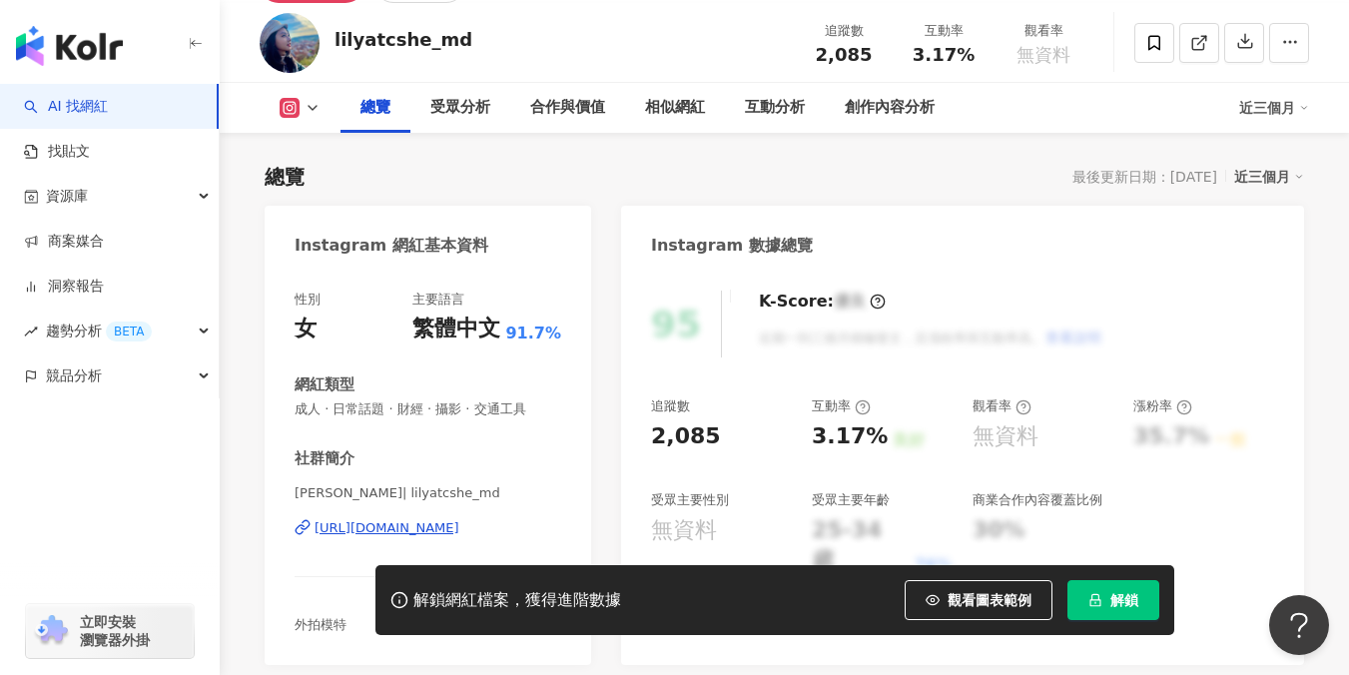
click at [442, 521] on div "[URL][DOMAIN_NAME]" at bounding box center [387, 528] width 145 height 18
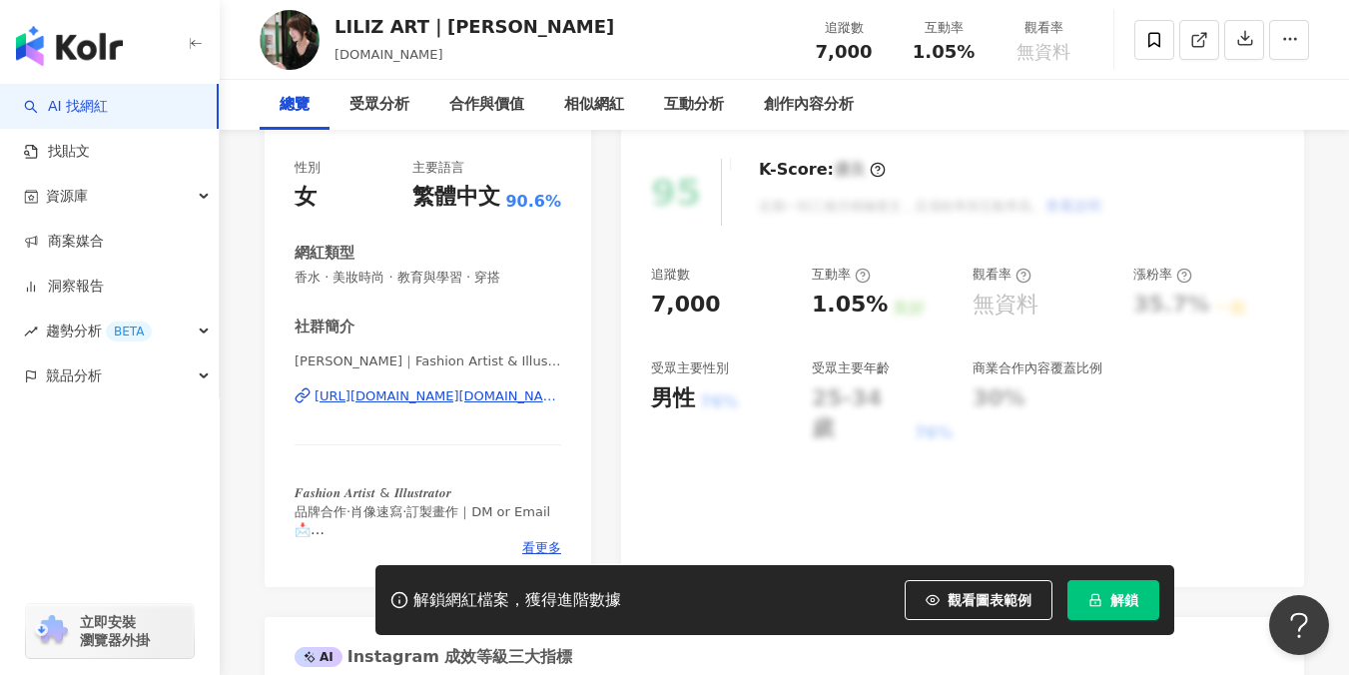
scroll to position [252, 0]
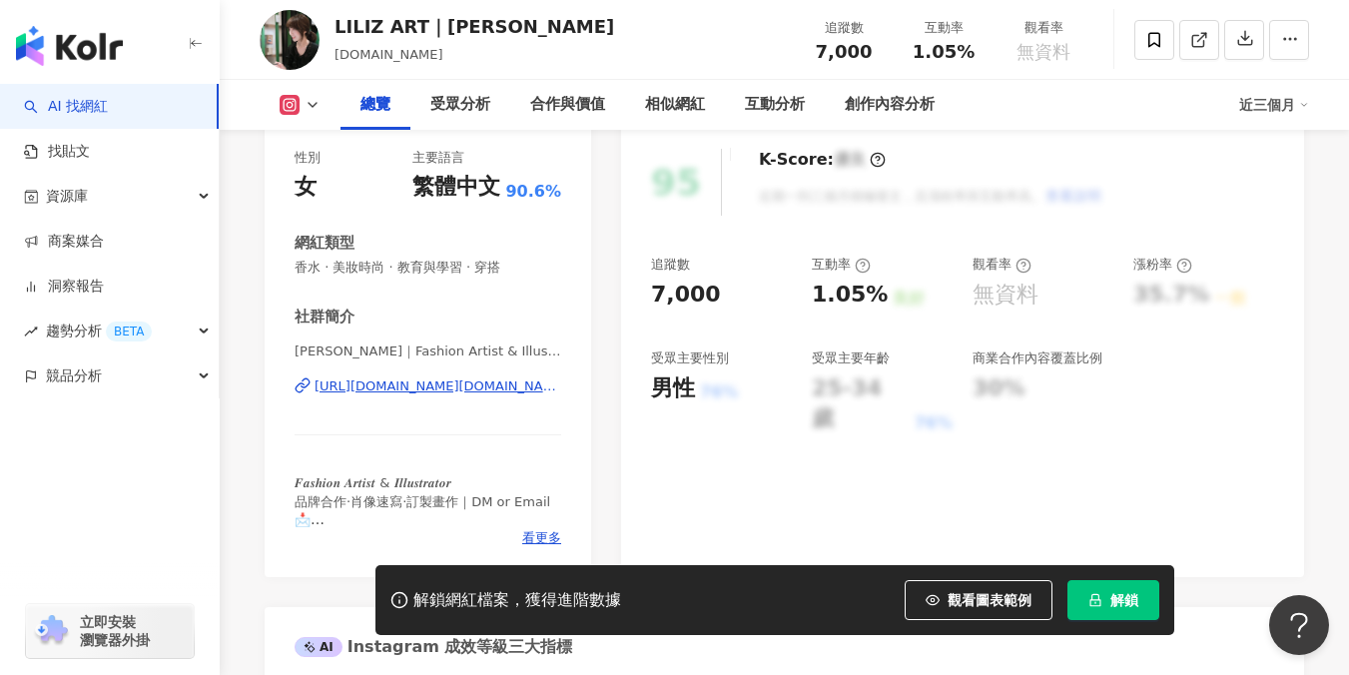
click at [403, 423] on div "[PERSON_NAME]｜Fashion Artist & Illustrator | [DOMAIN_NAME] [URL][DOMAIN_NAME][D…" at bounding box center [428, 401] width 267 height 117
click at [412, 392] on div "https://www.instagram.com/liliz.art/" at bounding box center [438, 386] width 247 height 18
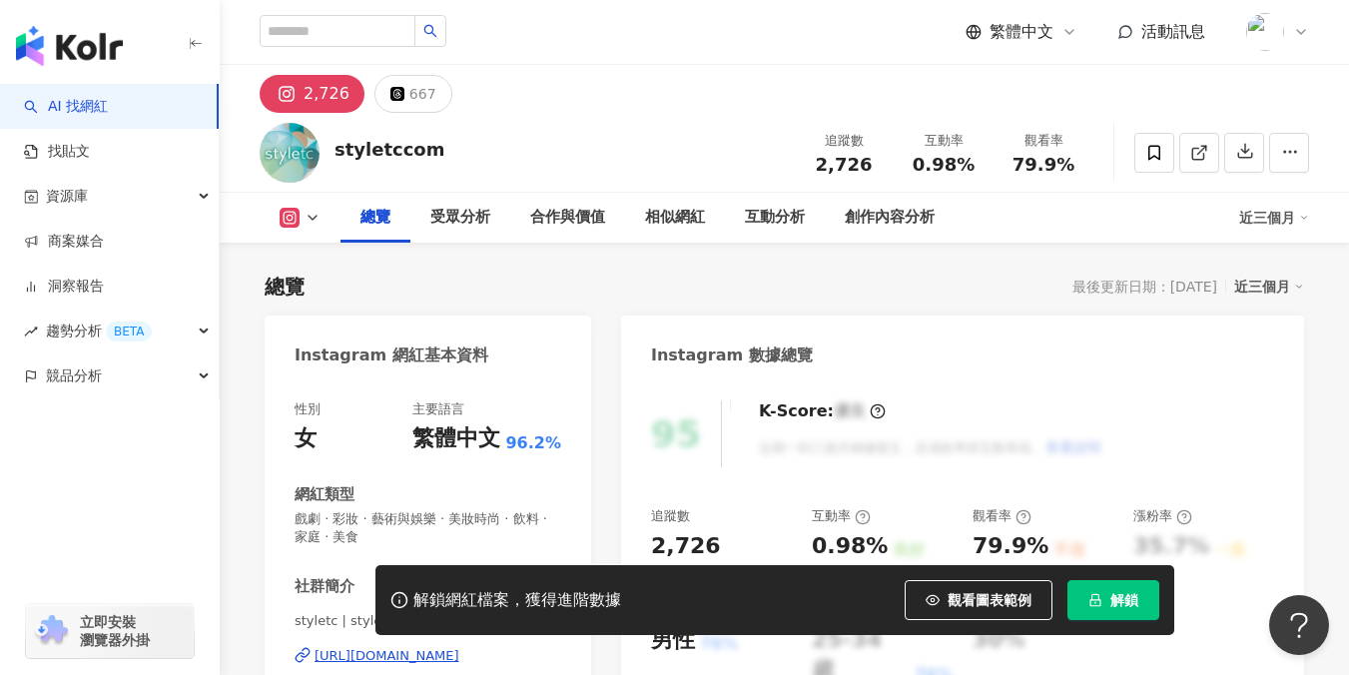
scroll to position [214, 0]
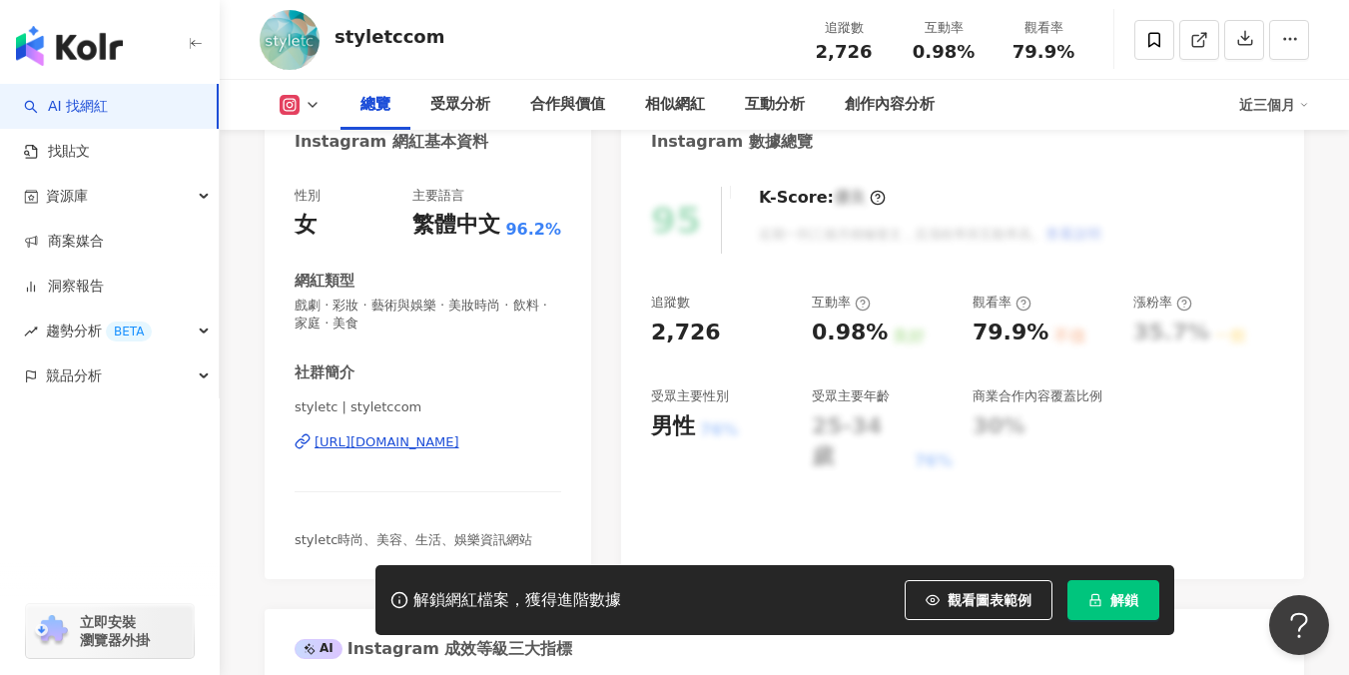
click at [459, 443] on div "https://www.instagram.com/styletccom/" at bounding box center [387, 442] width 145 height 18
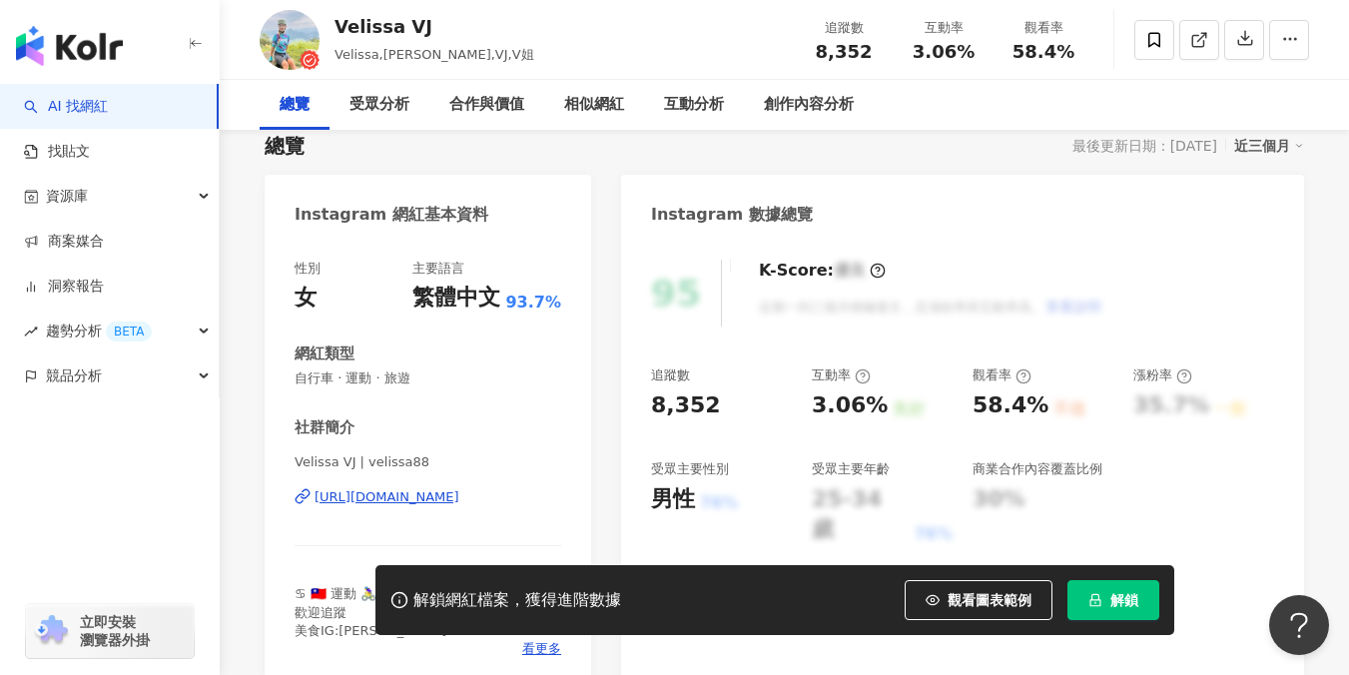
scroll to position [252, 0]
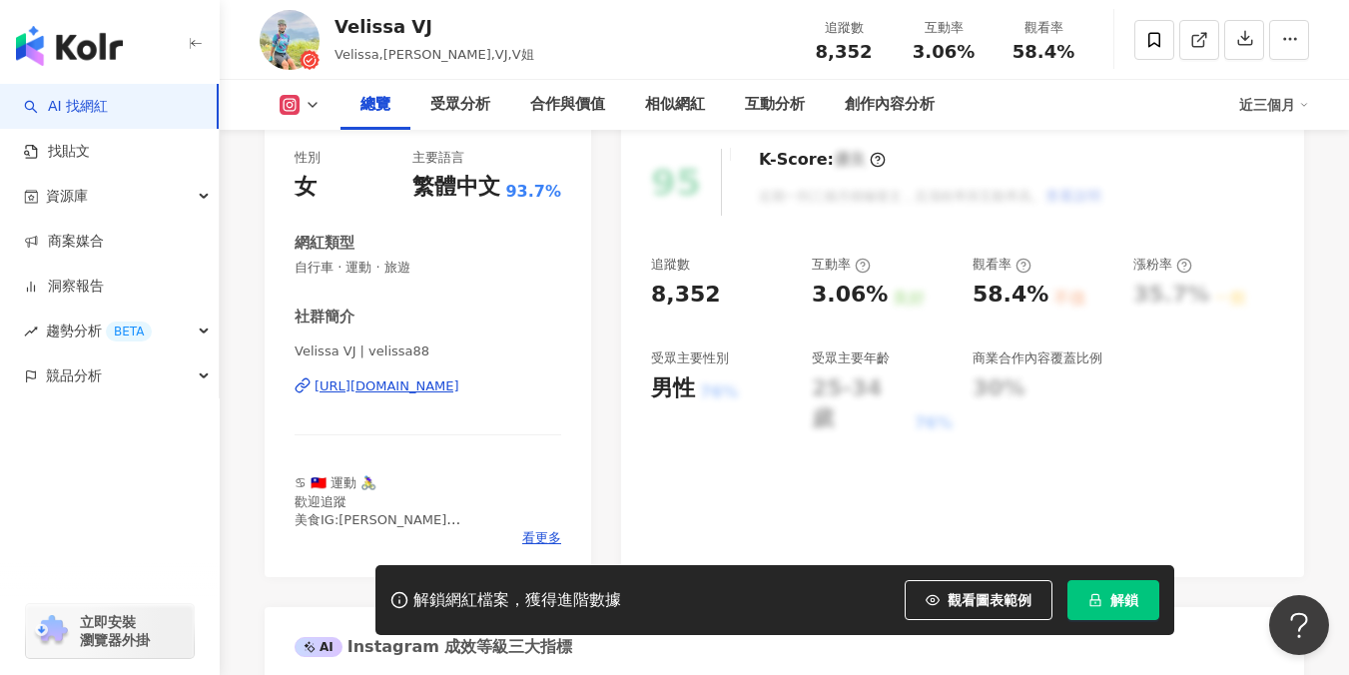
click at [427, 390] on div "[URL][DOMAIN_NAME]" at bounding box center [387, 386] width 145 height 18
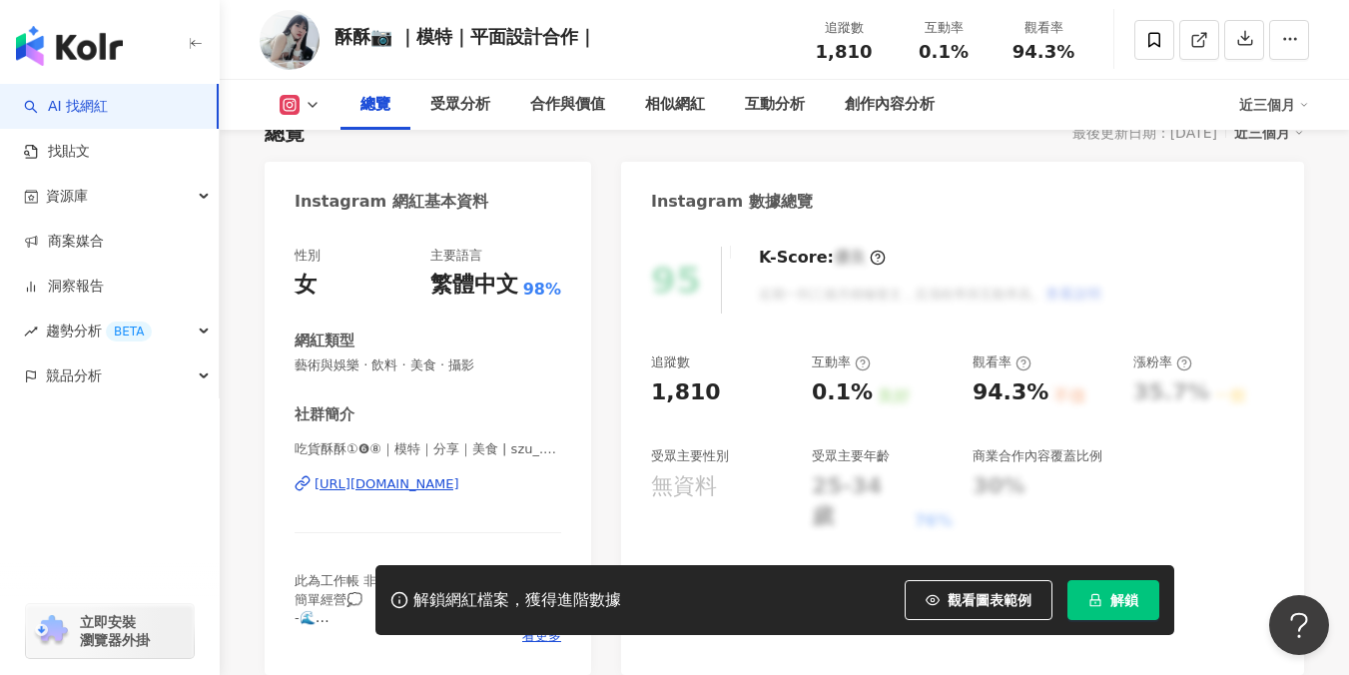
click at [459, 475] on div "https://www.instagram.com/szu_.photo/" at bounding box center [387, 484] width 145 height 18
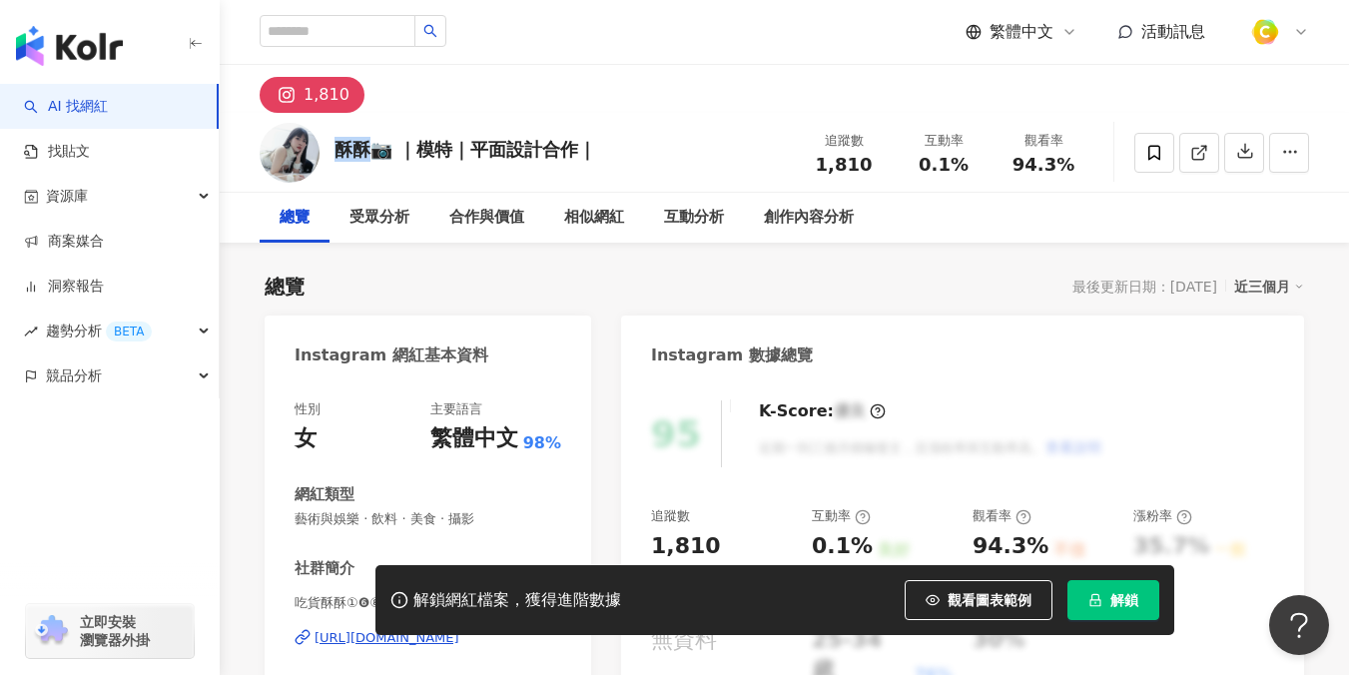
drag, startPoint x: 341, startPoint y: 150, endPoint x: 365, endPoint y: 150, distance: 25.0
click at [365, 150] on div "酥酥📷 ｜模特｜平面設計合作｜" at bounding box center [466, 149] width 262 height 25
copy div "酥酥"
drag, startPoint x: 802, startPoint y: 167, endPoint x: 869, endPoint y: 162, distance: 67.1
click at [868, 162] on div "追蹤數 1,810" at bounding box center [844, 152] width 100 height 43
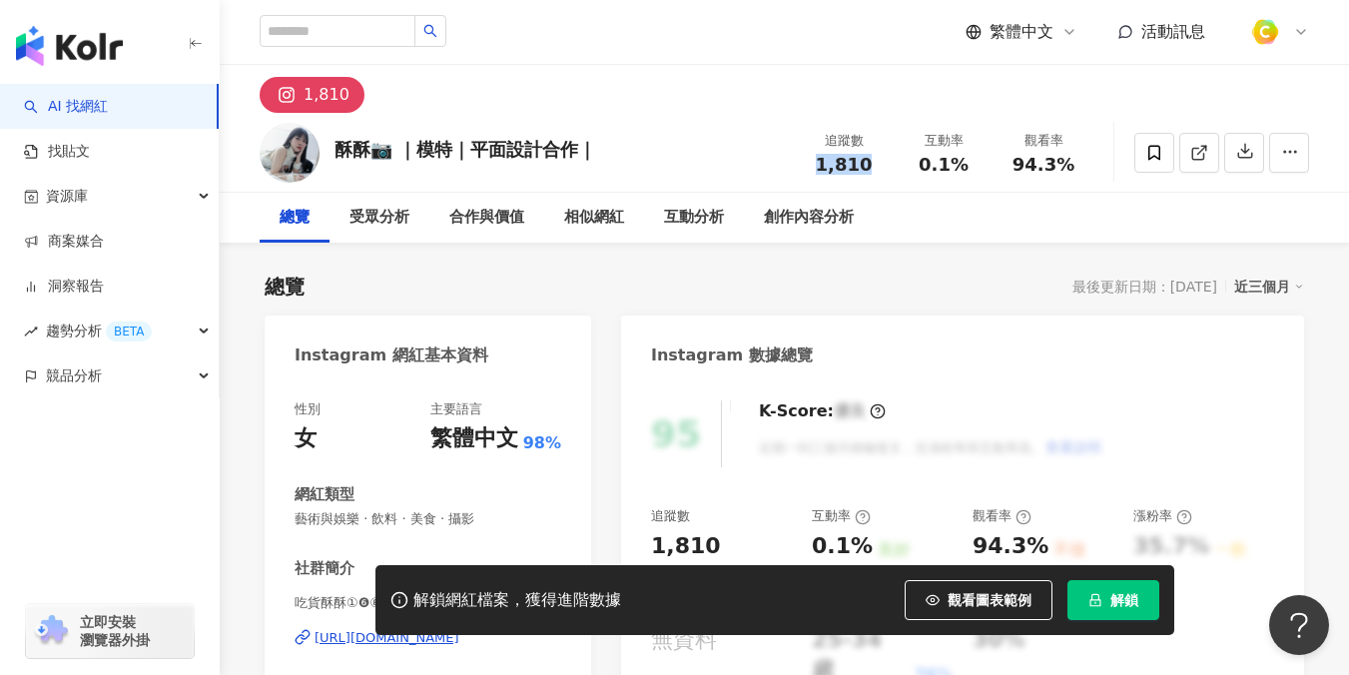
copy span "1,810"
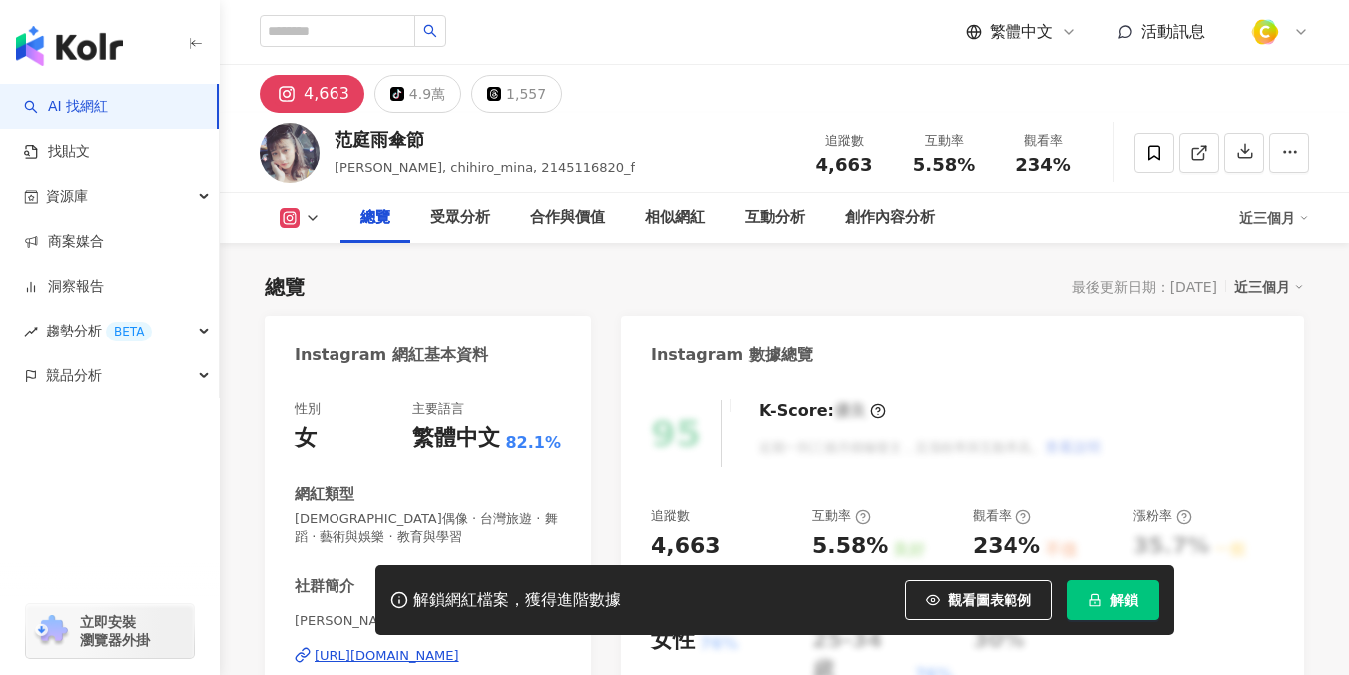
scroll to position [757, 0]
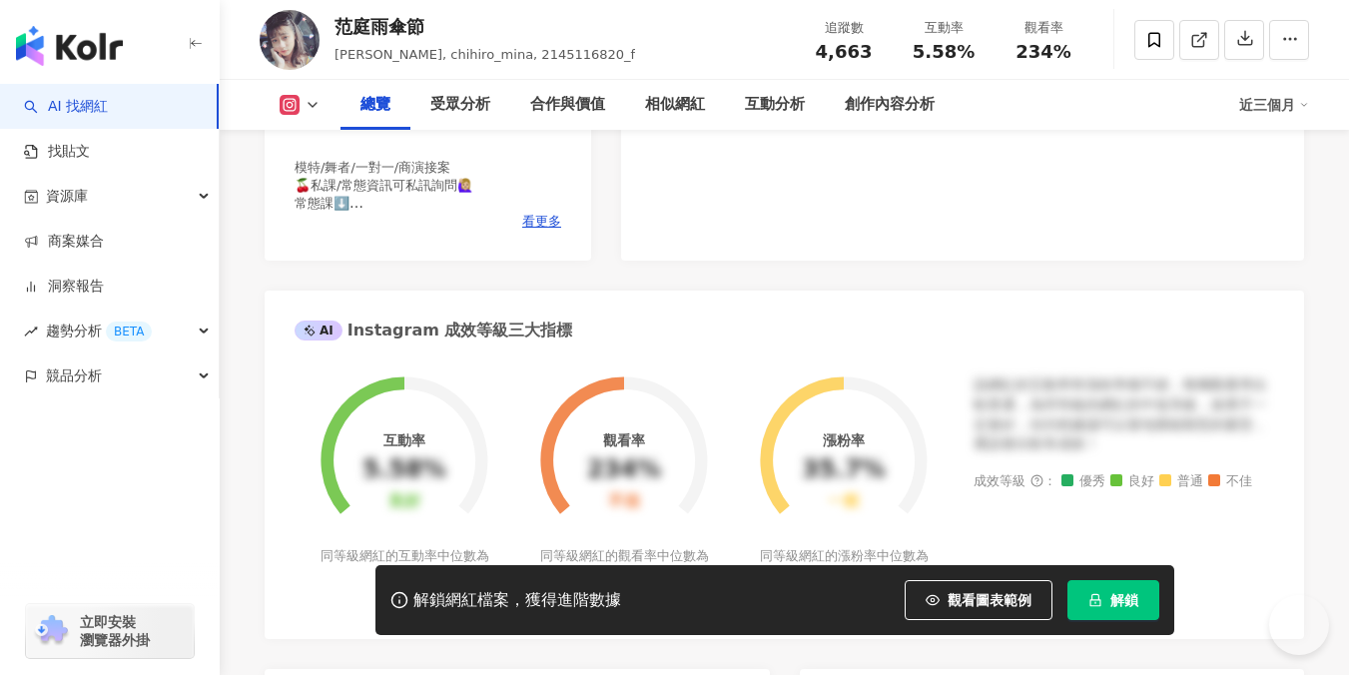
click at [425, 79] on div "[URL][DOMAIN_NAME]" at bounding box center [387, 70] width 145 height 18
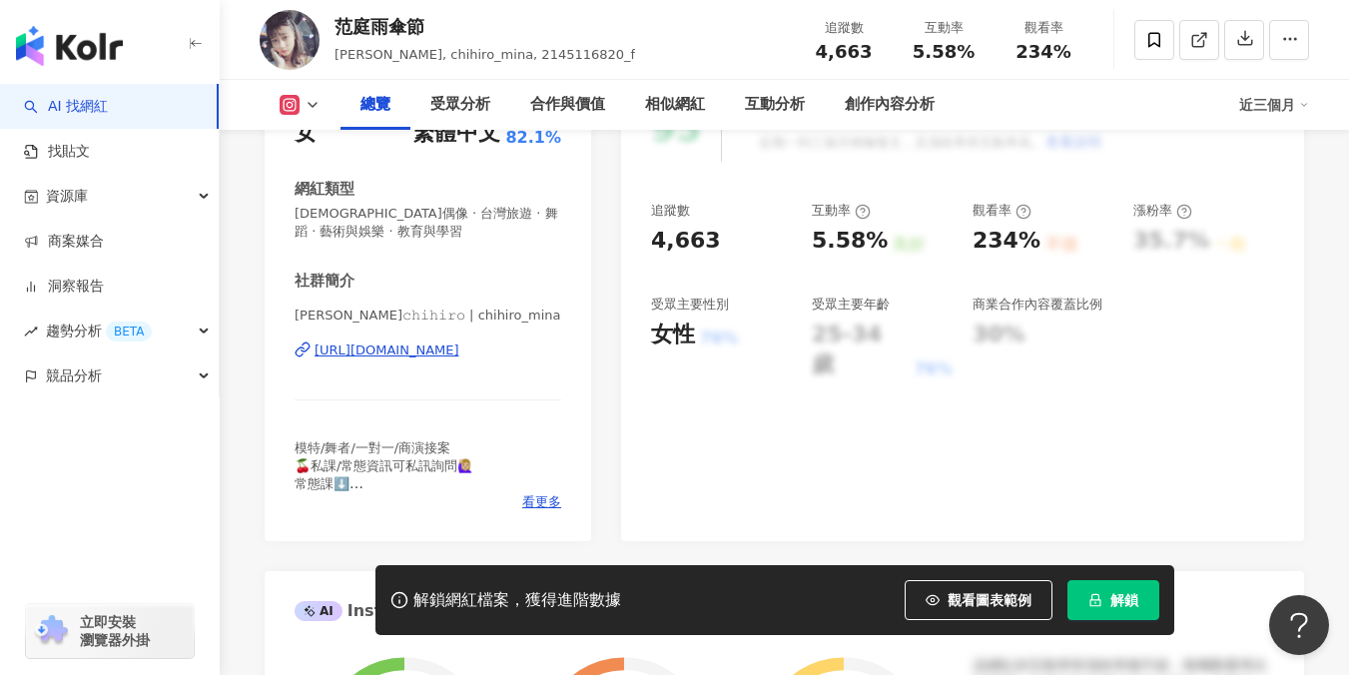
scroll to position [0, 0]
drag, startPoint x: 382, startPoint y: 21, endPoint x: 337, endPoint y: 20, distance: 45.9
click at [337, 20] on div "范庭雨傘節" at bounding box center [485, 26] width 301 height 25
drag, startPoint x: 721, startPoint y: 241, endPoint x: 684, endPoint y: 208, distance: 49.5
click at [638, 238] on div "95 K-Score : 優良 近期一到三個月積極發文，且漲粉率與互動率高。 查看說明 追蹤數 4,663 互動率 5.58% 良好 觀看率 234% 不佳 …" at bounding box center [962, 308] width 683 height 466
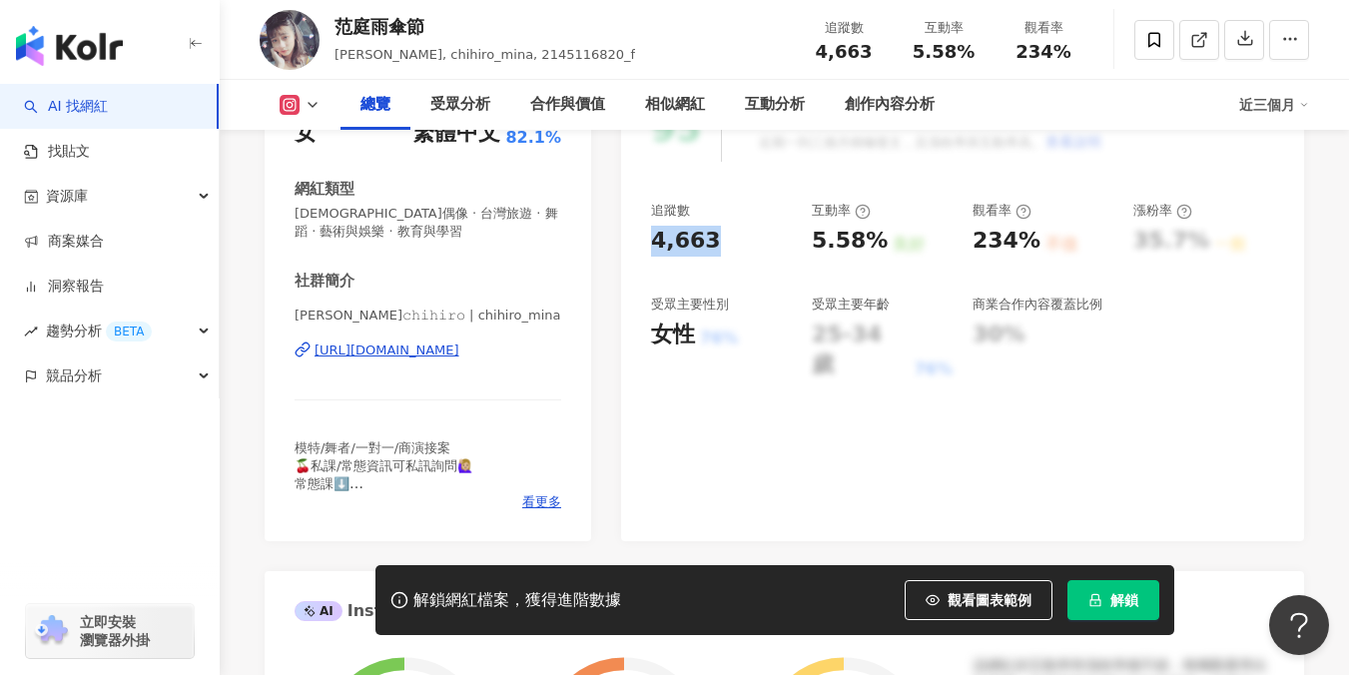
copy div "4,663"
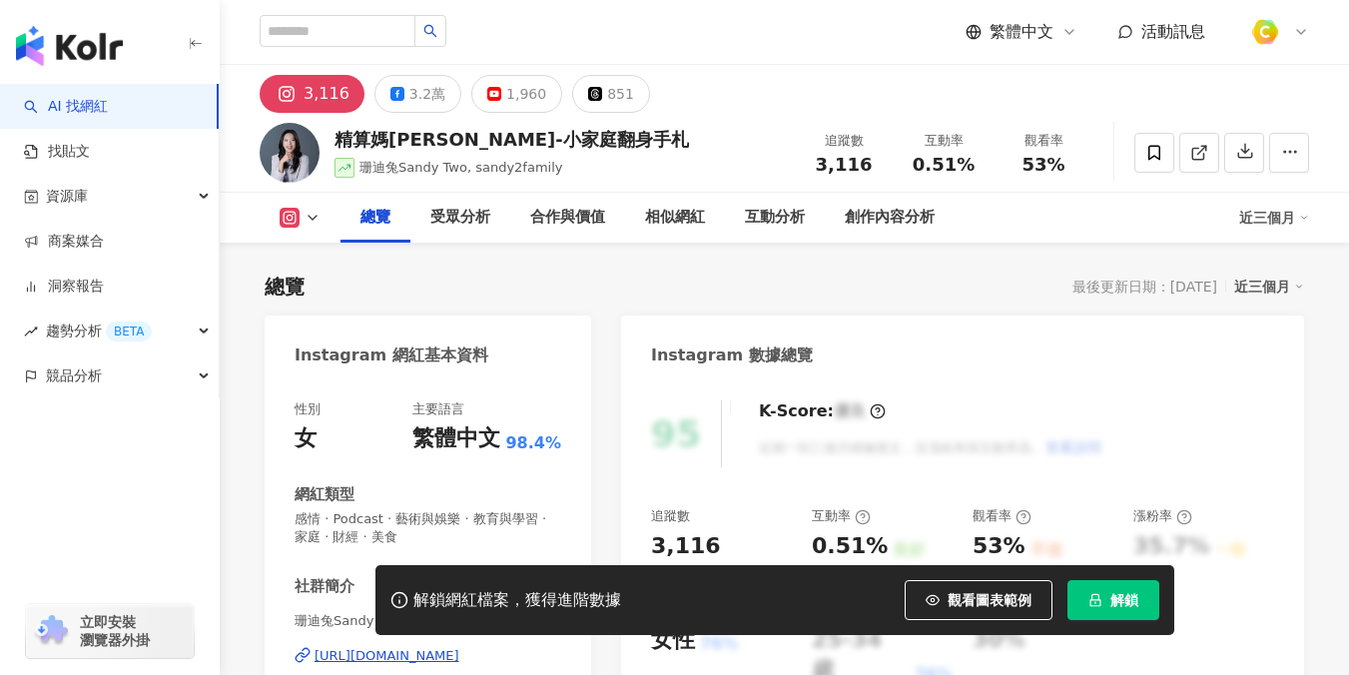
scroll to position [248, 0]
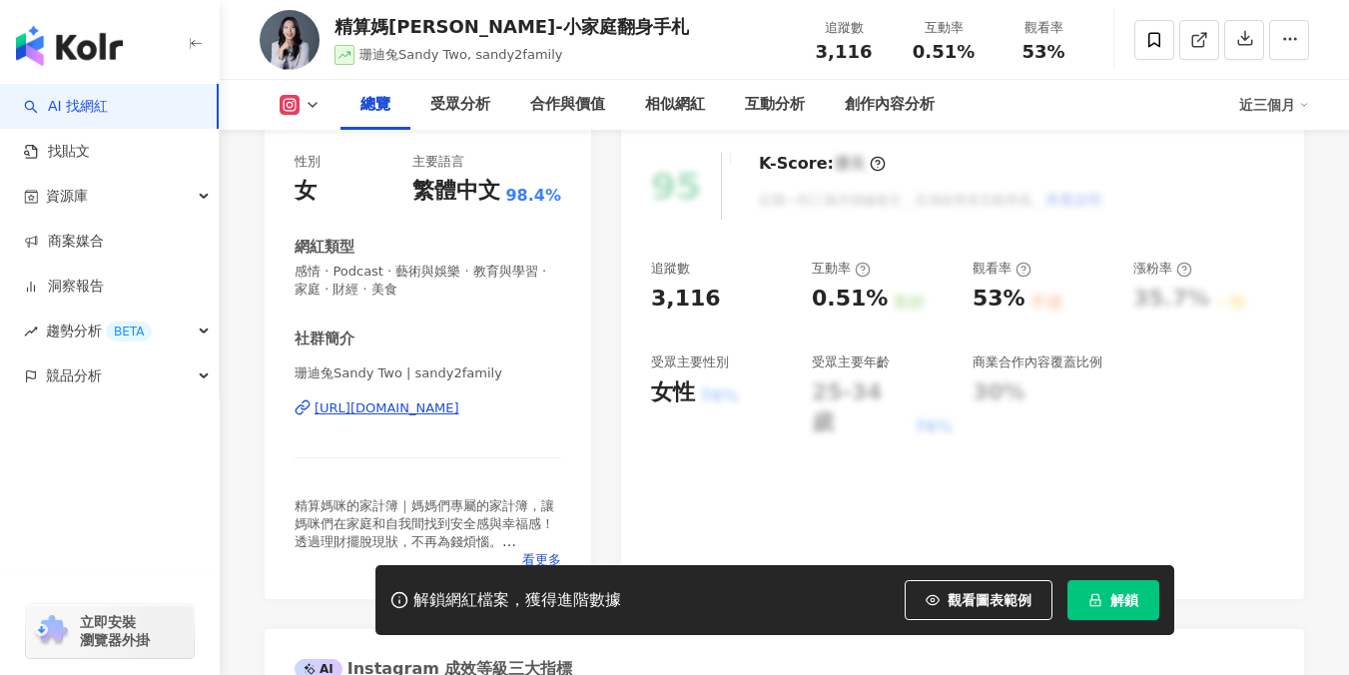
click at [444, 409] on div "[URL][DOMAIN_NAME]" at bounding box center [387, 408] width 145 height 18
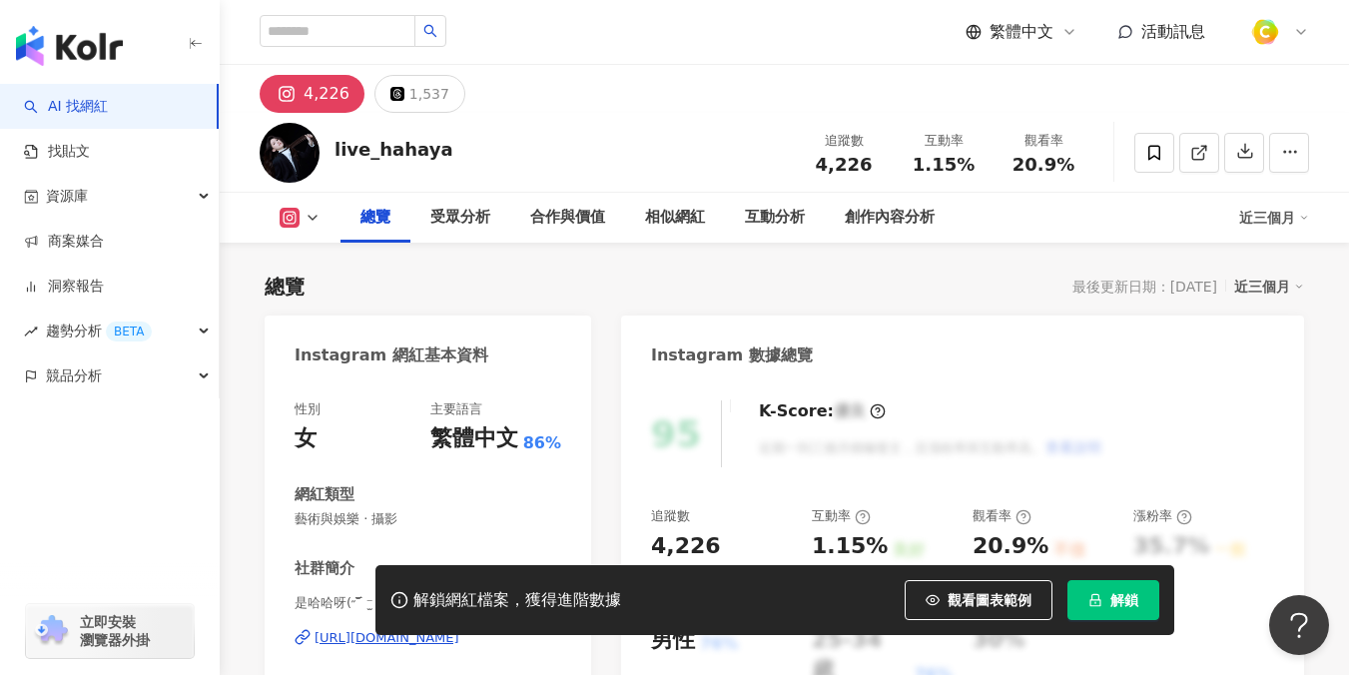
scroll to position [111, 0]
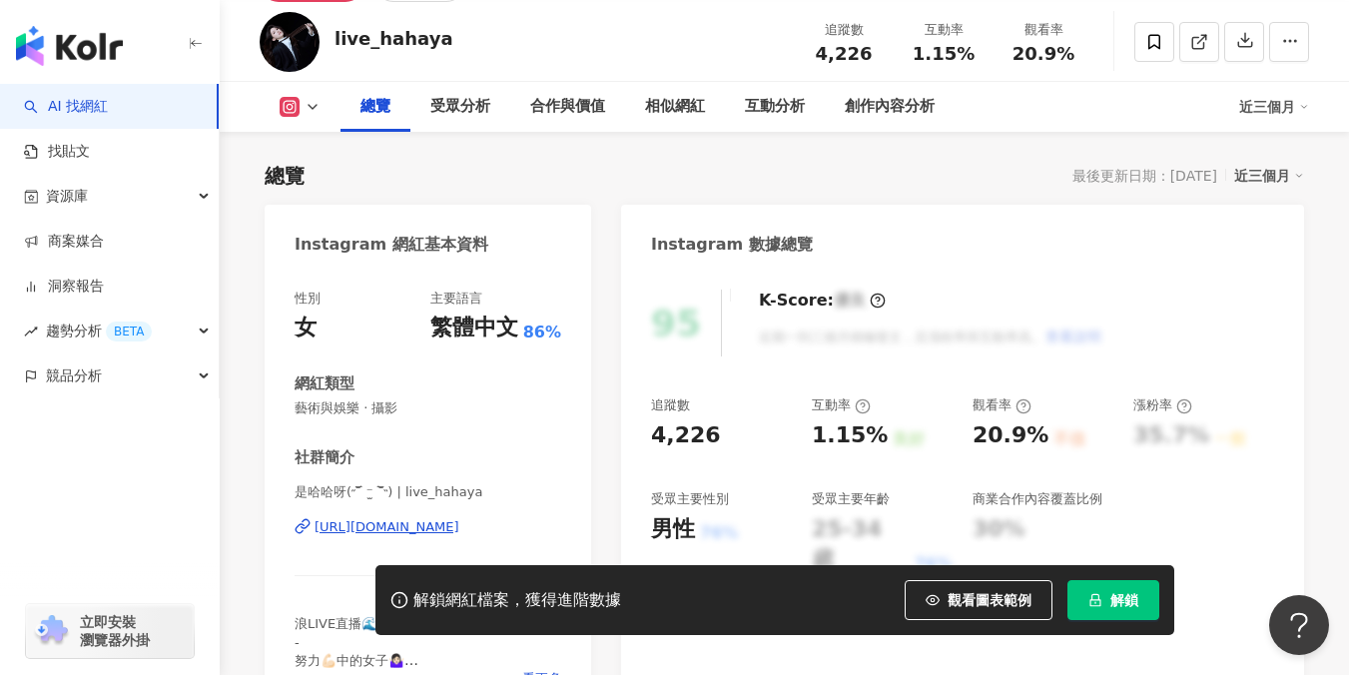
click at [403, 522] on div "[URL][DOMAIN_NAME]" at bounding box center [387, 527] width 145 height 18
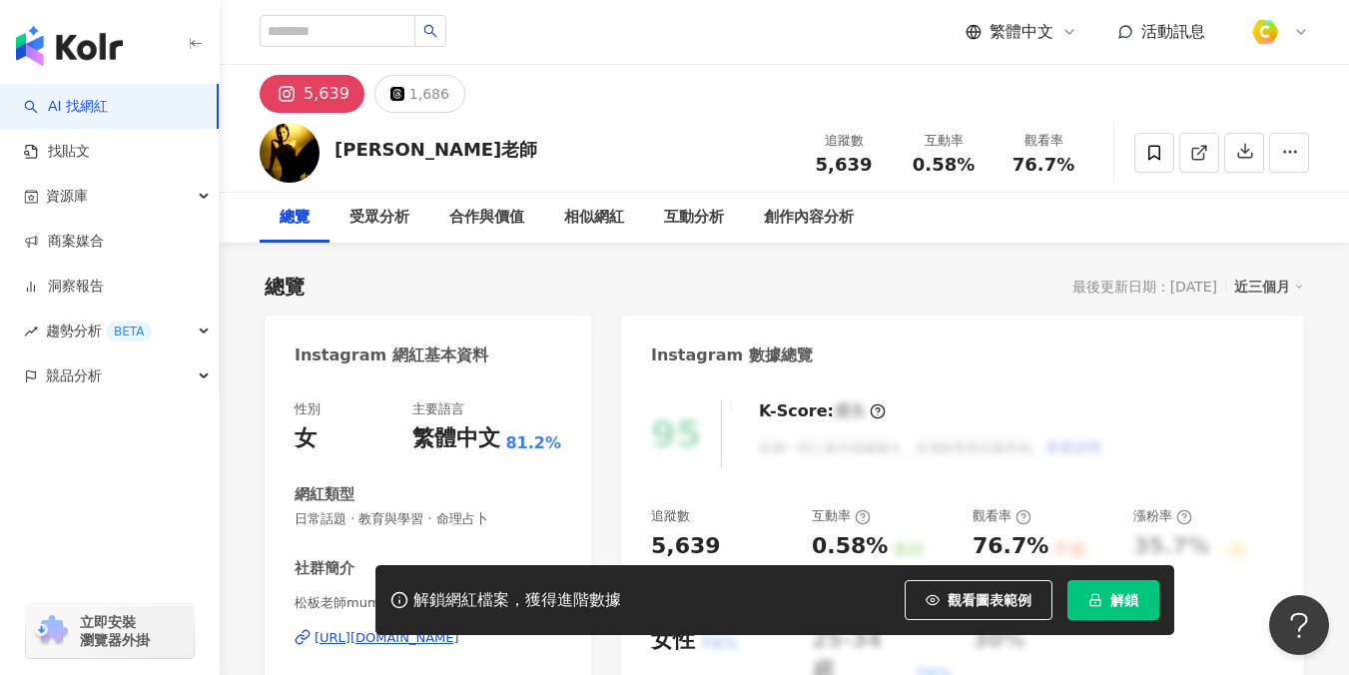
click at [424, 629] on div "https://www.instagram.com/__imimmo/" at bounding box center [387, 638] width 145 height 18
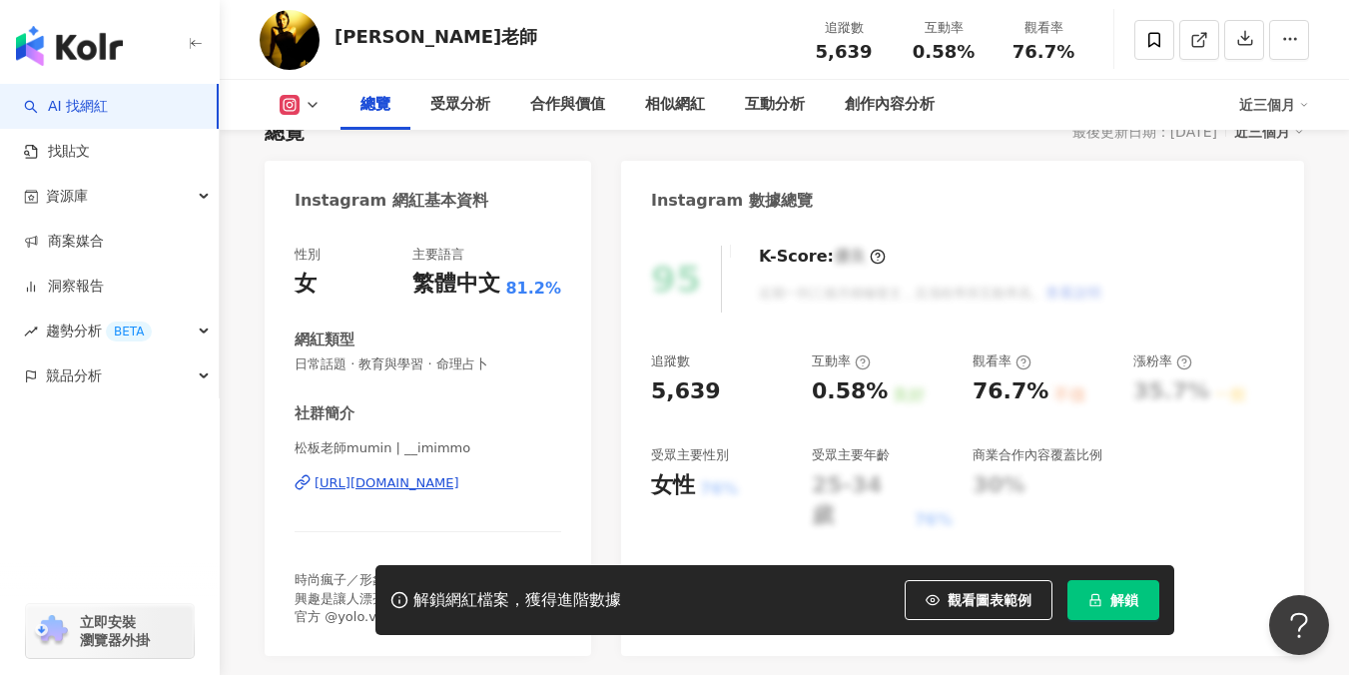
scroll to position [314, 0]
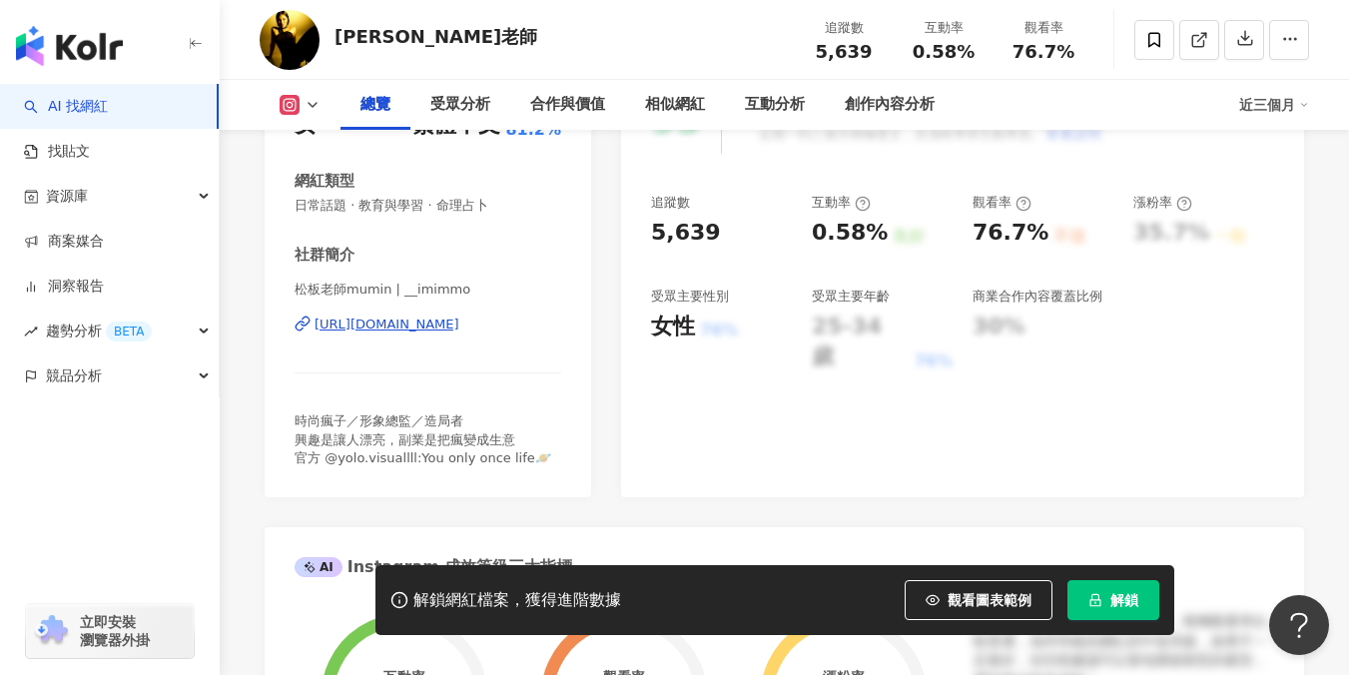
click at [459, 323] on div "https://www.instagram.com/__imimmo/" at bounding box center [387, 325] width 145 height 18
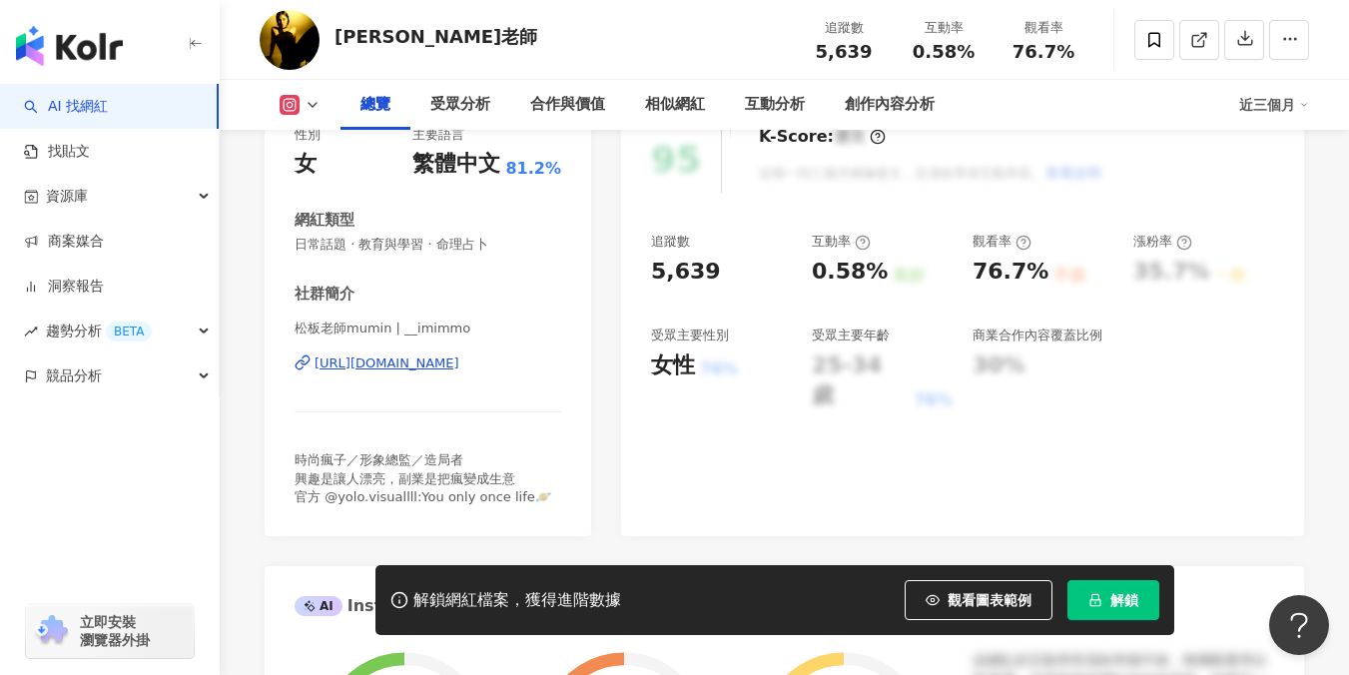
scroll to position [72, 0]
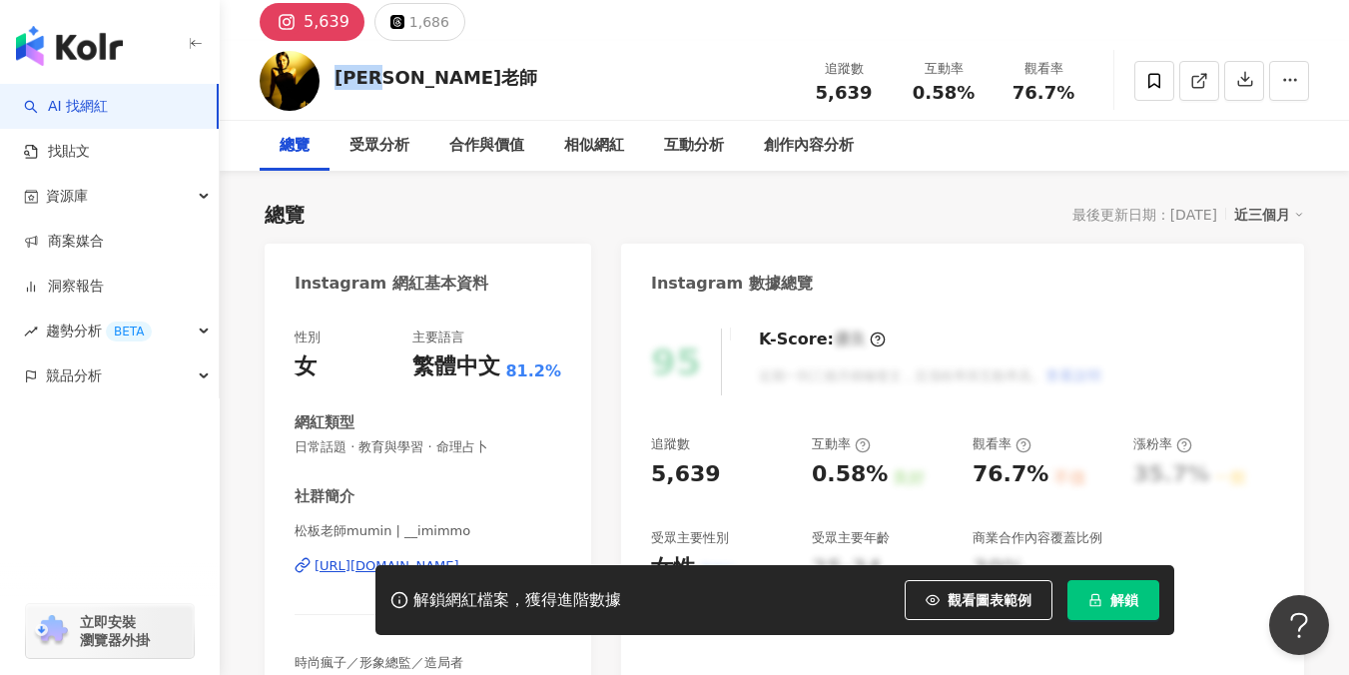
drag, startPoint x: 417, startPoint y: 68, endPoint x: 335, endPoint y: 70, distance: 82.9
click at [335, 70] on div "松板老師 追蹤數 5,639 互動率 0.58% 觀看率 76.7%" at bounding box center [784, 80] width 1129 height 79
copy div "松板老師"
drag, startPoint x: 639, startPoint y: 474, endPoint x: 727, endPoint y: 472, distance: 87.9
click at [727, 472] on div "95 K-Score : 優良 近期一到三個月積極發文，且漲粉率與互動率高。 查看說明 追蹤數 5,639 互動率 0.58% 良好 觀看率 76.7% 不佳…" at bounding box center [962, 524] width 683 height 430
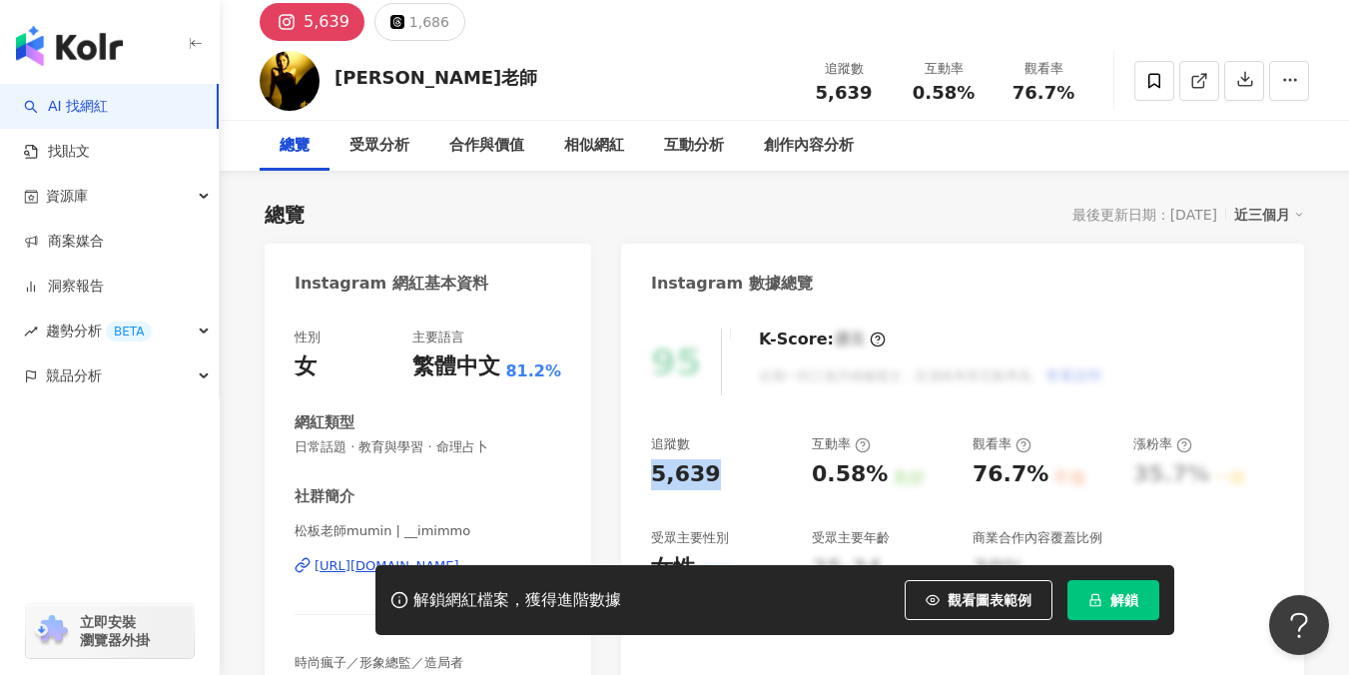
copy div "5,639"
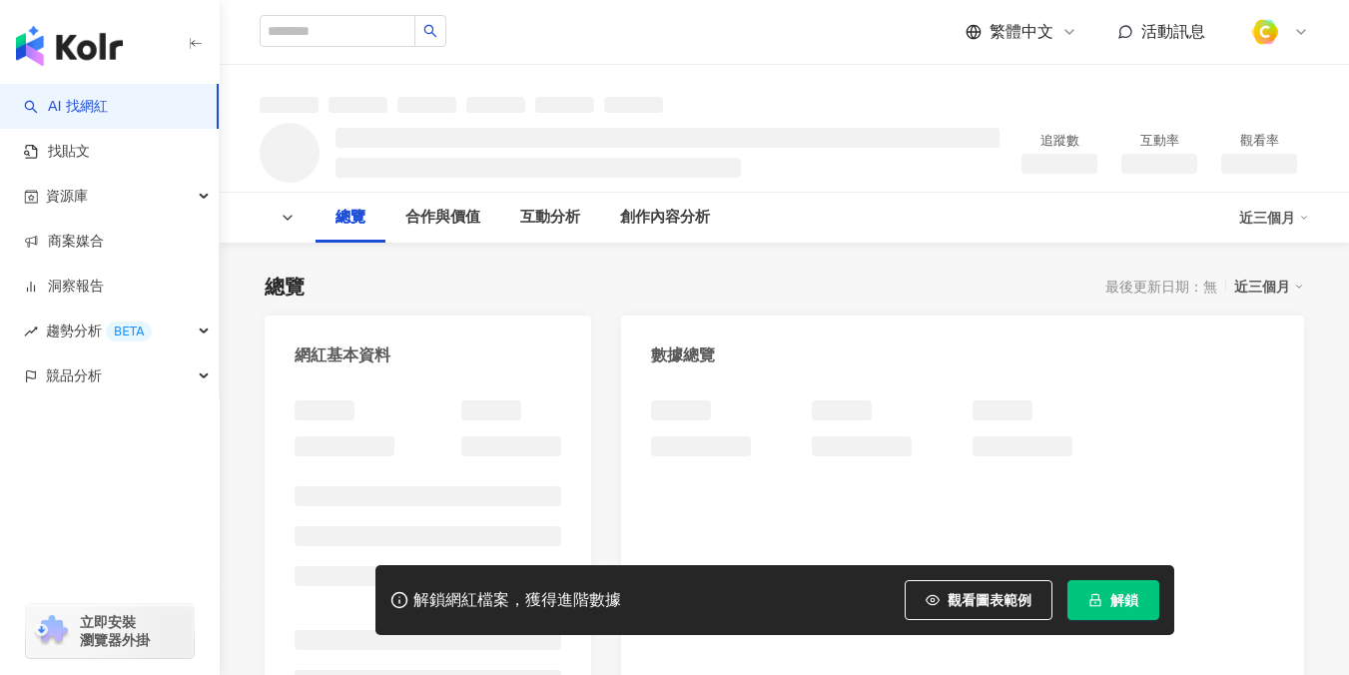
scroll to position [5, 0]
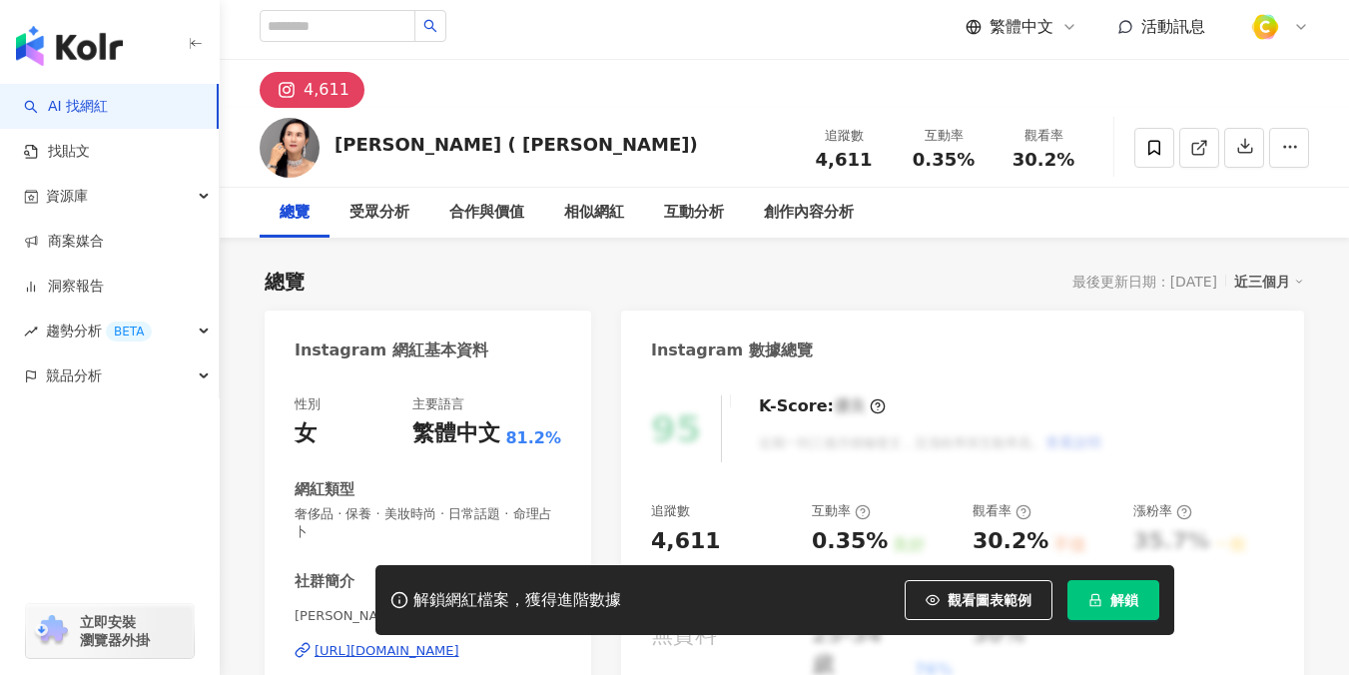
scroll to position [333, 0]
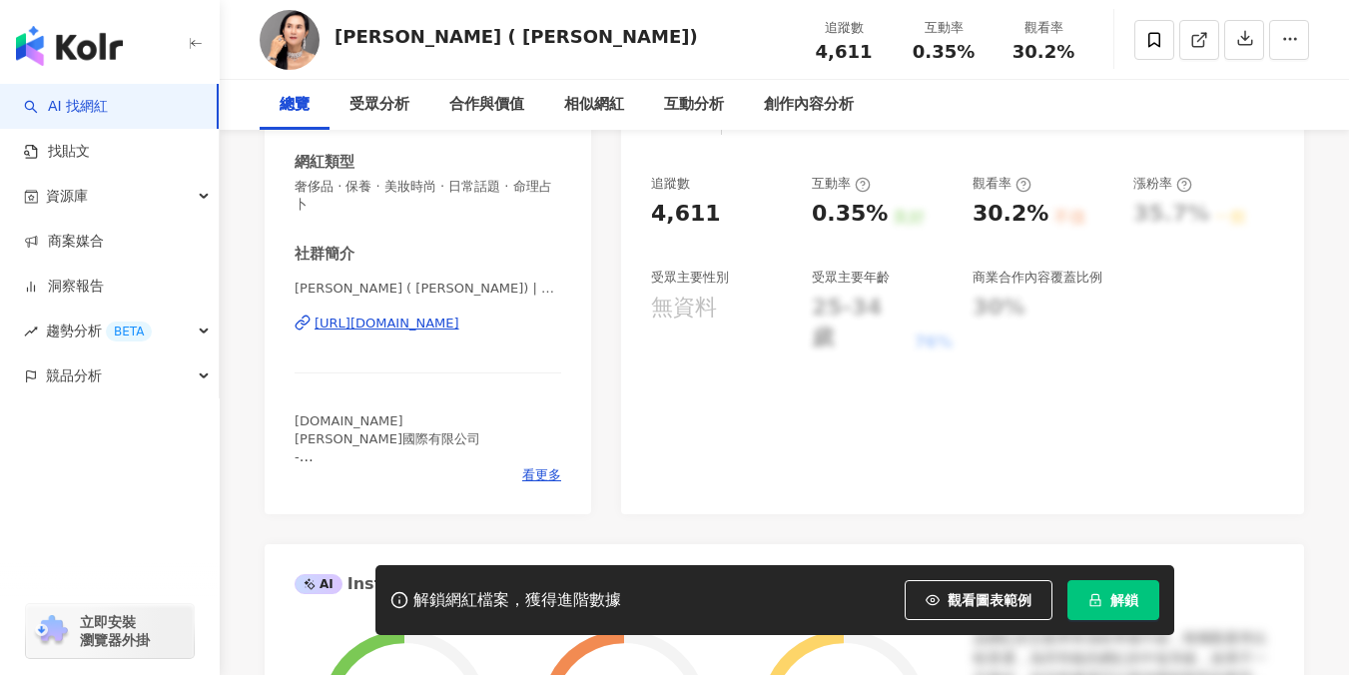
click at [441, 315] on div "https://www.instagram.com/elainewei8081/" at bounding box center [387, 324] width 145 height 18
